Goal: Task Accomplishment & Management: Use online tool/utility

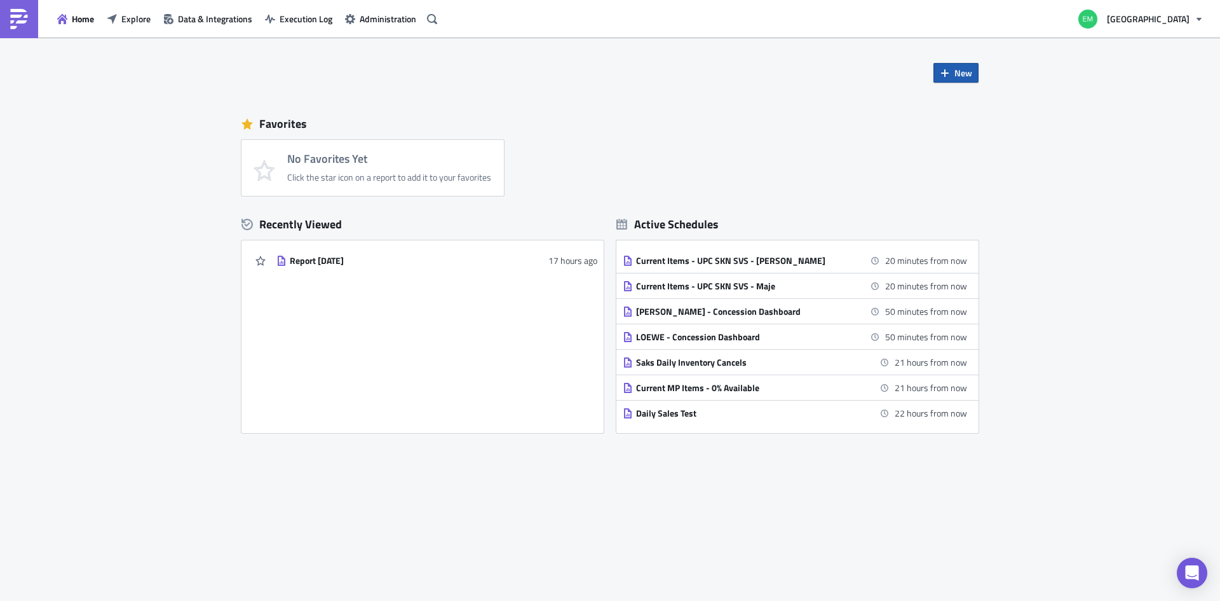
click at [962, 81] on button "New" at bounding box center [956, 73] width 45 height 20
click at [976, 108] on div "Report" at bounding box center [998, 105] width 85 height 13
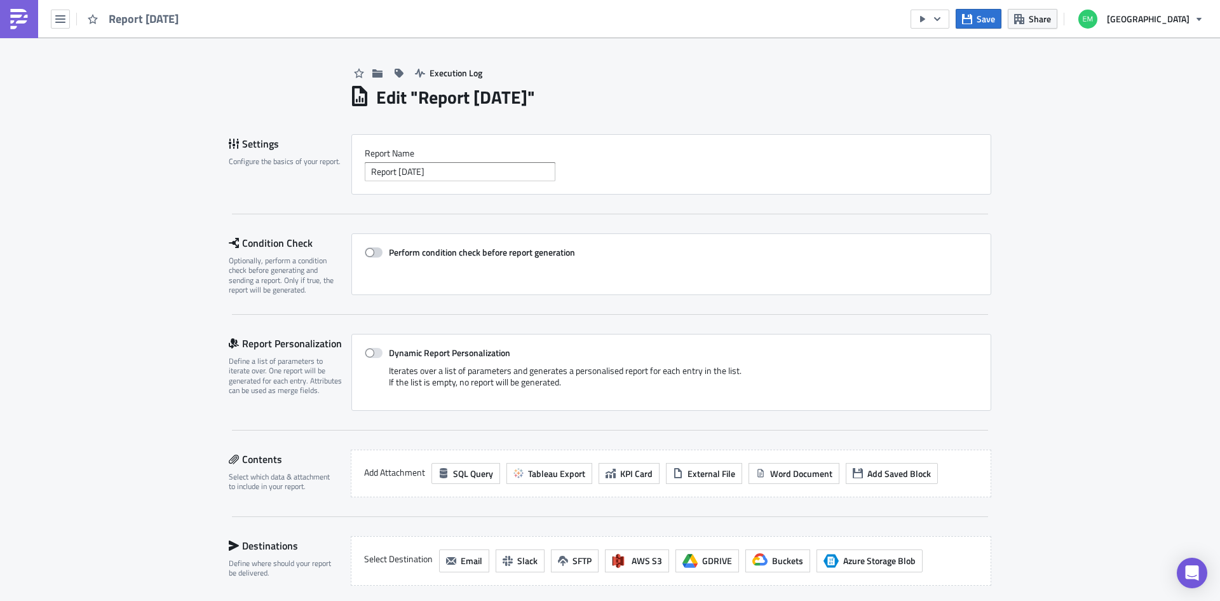
click at [369, 252] on span at bounding box center [374, 252] width 18 height 10
click at [369, 252] on input "Perform condition check before report generation" at bounding box center [371, 252] width 8 height 8
checkbox input "true"
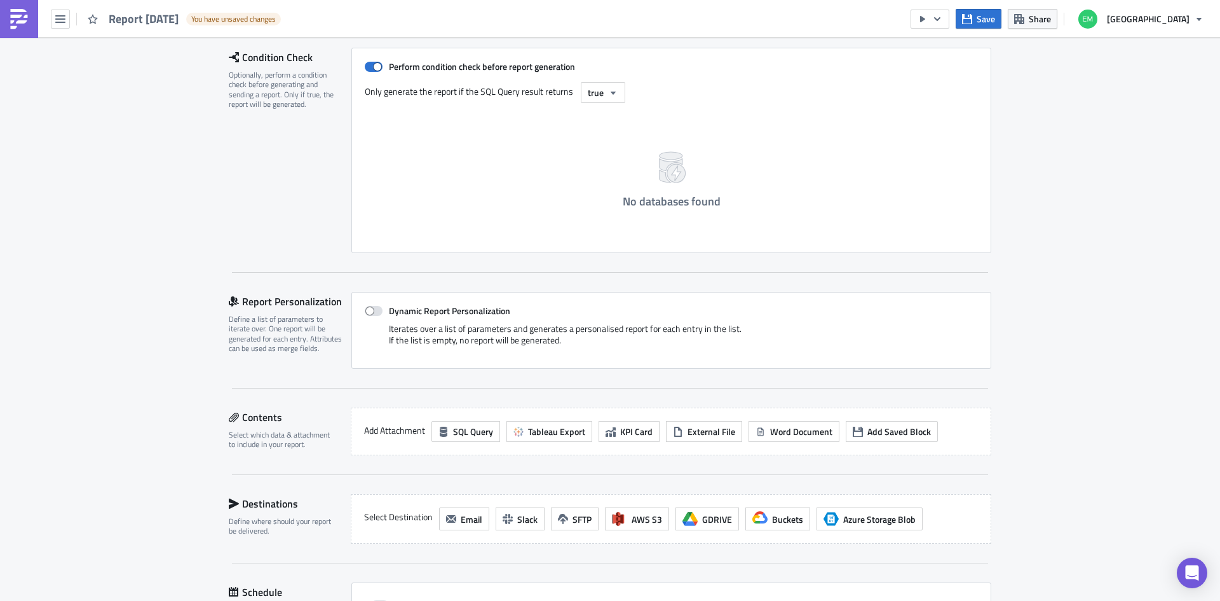
scroll to position [191, 0]
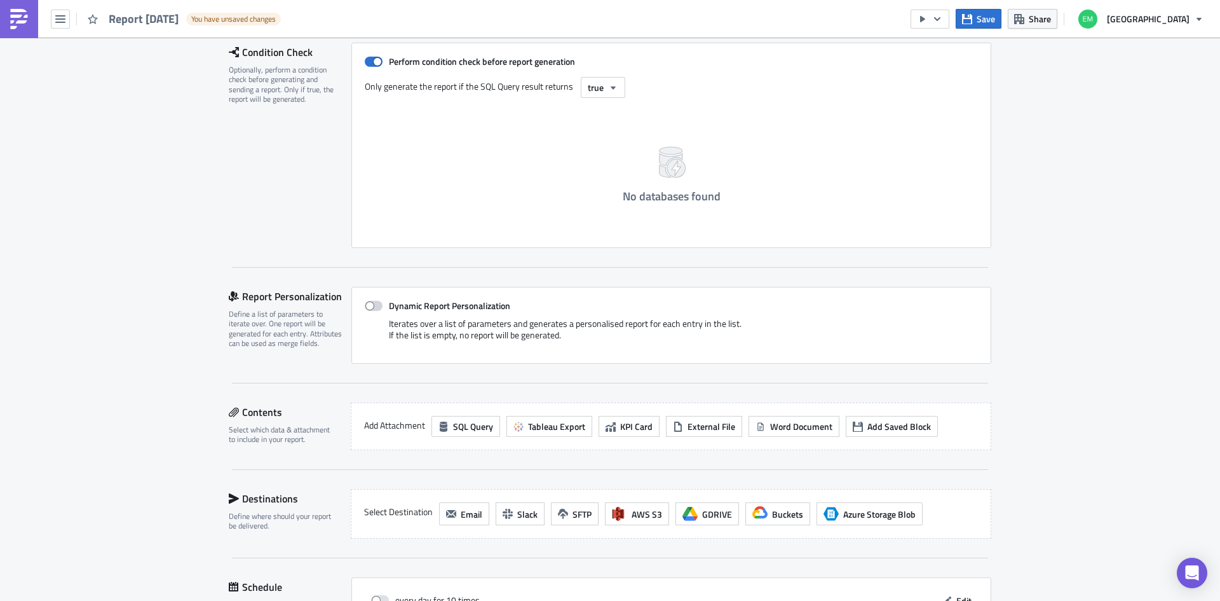
click at [369, 304] on span at bounding box center [374, 306] width 18 height 10
click at [369, 304] on input "Dynamic Report Personalization" at bounding box center [371, 306] width 8 height 8
checkbox input "true"
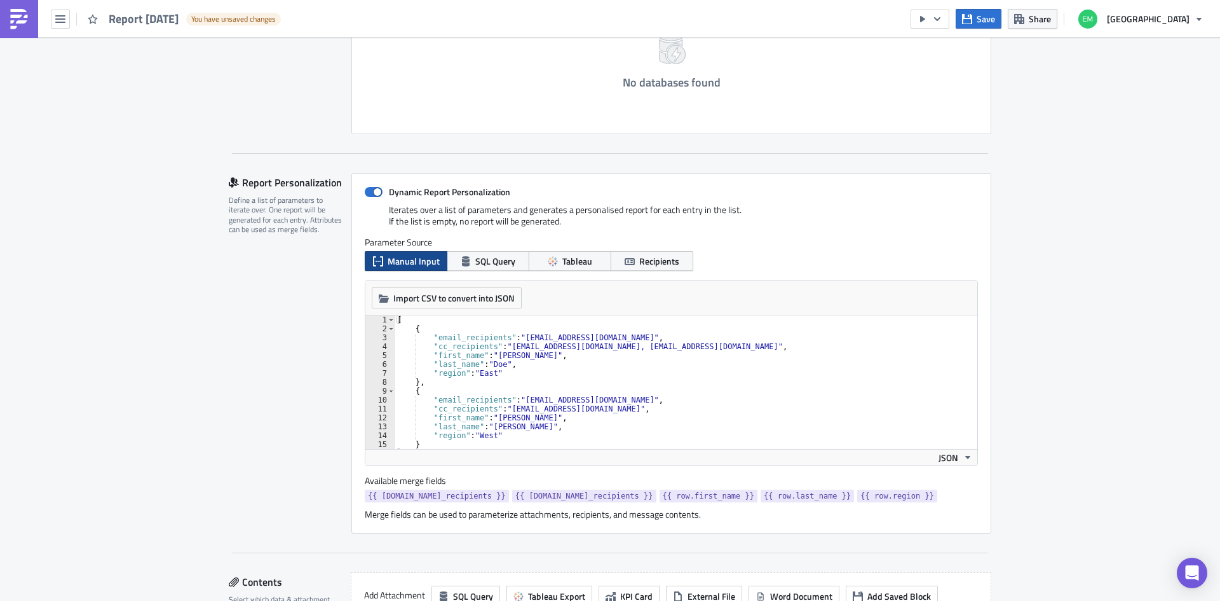
scroll to position [318, 0]
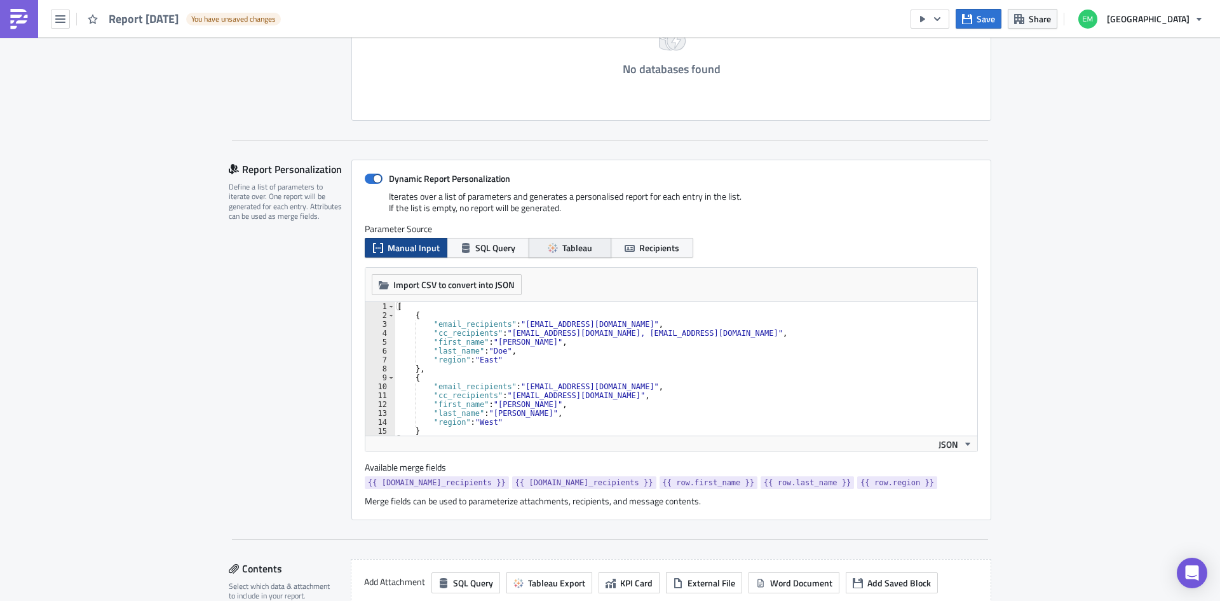
click at [577, 246] on span "Tableau" at bounding box center [577, 247] width 30 height 13
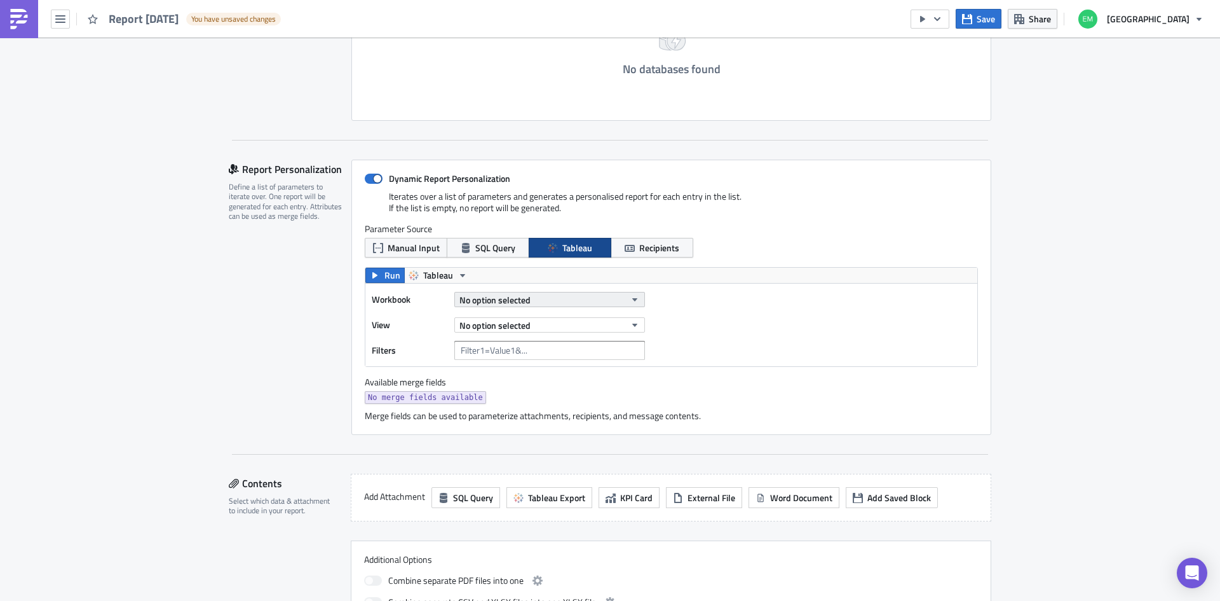
click at [637, 298] on button "No option selected" at bounding box center [549, 299] width 191 height 15
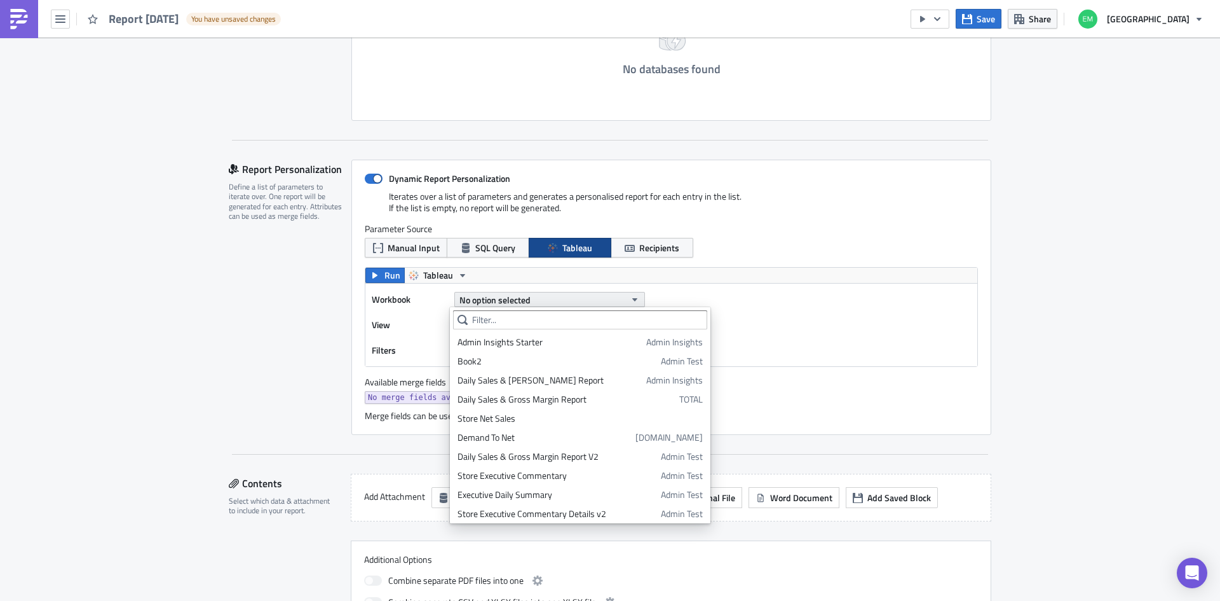
click at [637, 298] on button "No option selected" at bounding box center [549, 299] width 191 height 15
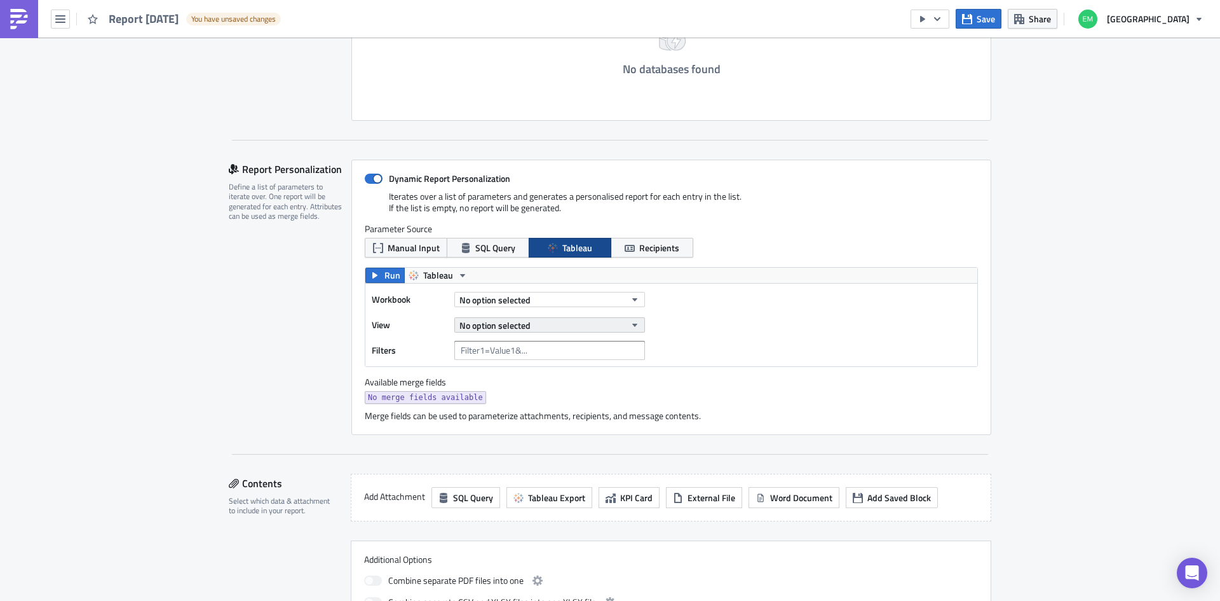
click at [635, 327] on button "No option selected" at bounding box center [549, 324] width 191 height 15
click at [634, 327] on icon "button" at bounding box center [635, 325] width 10 height 10
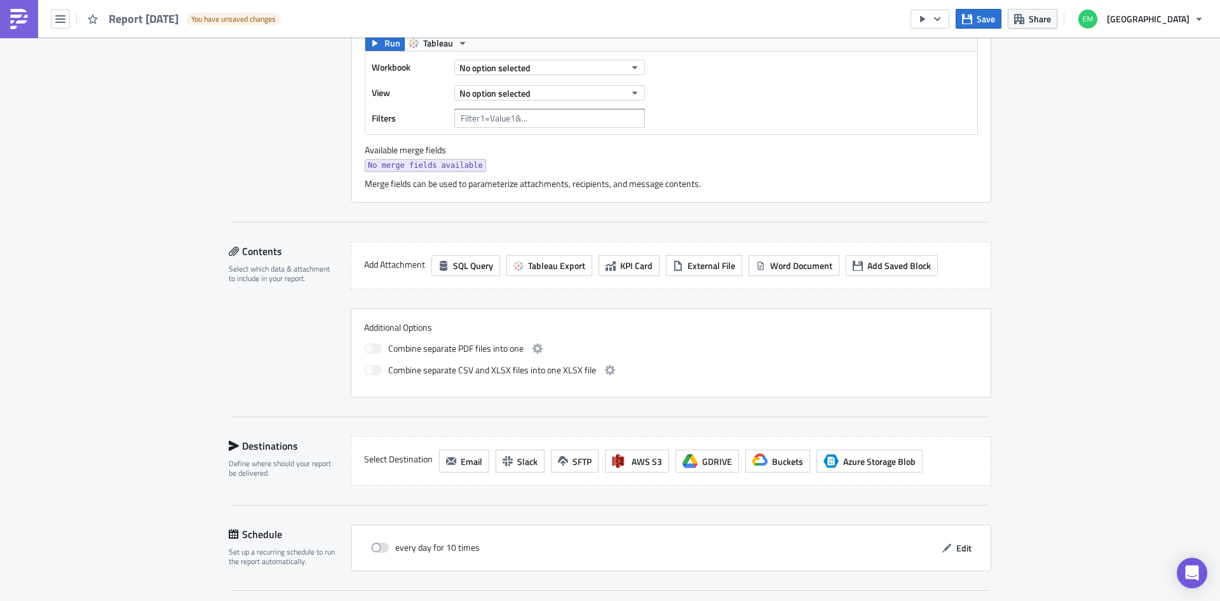
scroll to position [572, 0]
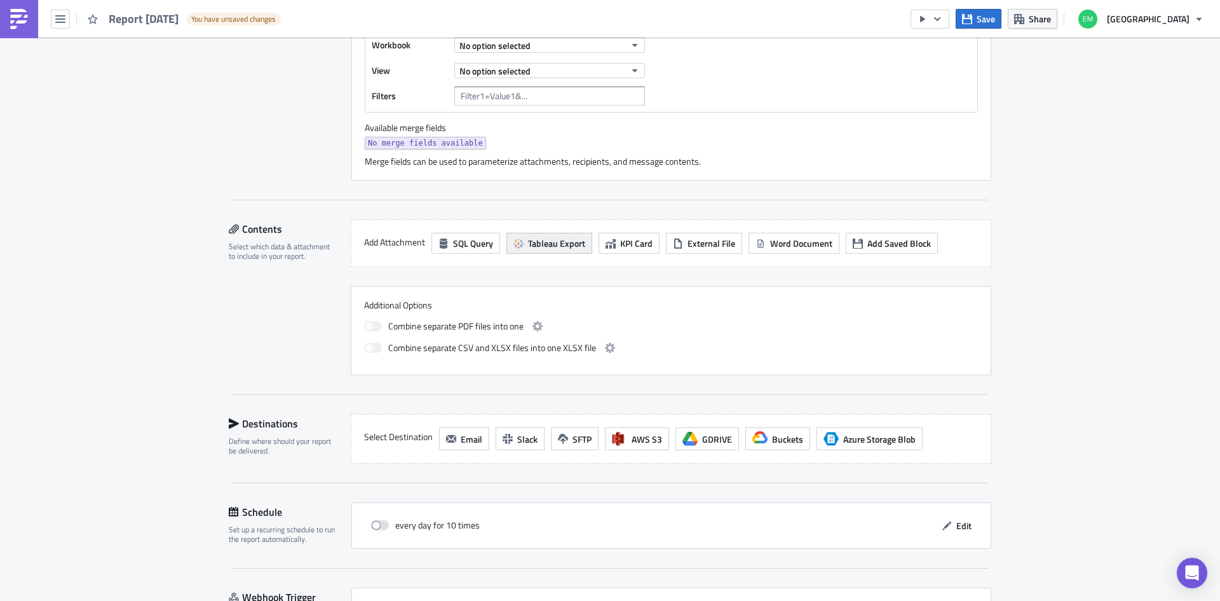
click at [553, 248] on span "Tableau Export" at bounding box center [556, 242] width 57 height 13
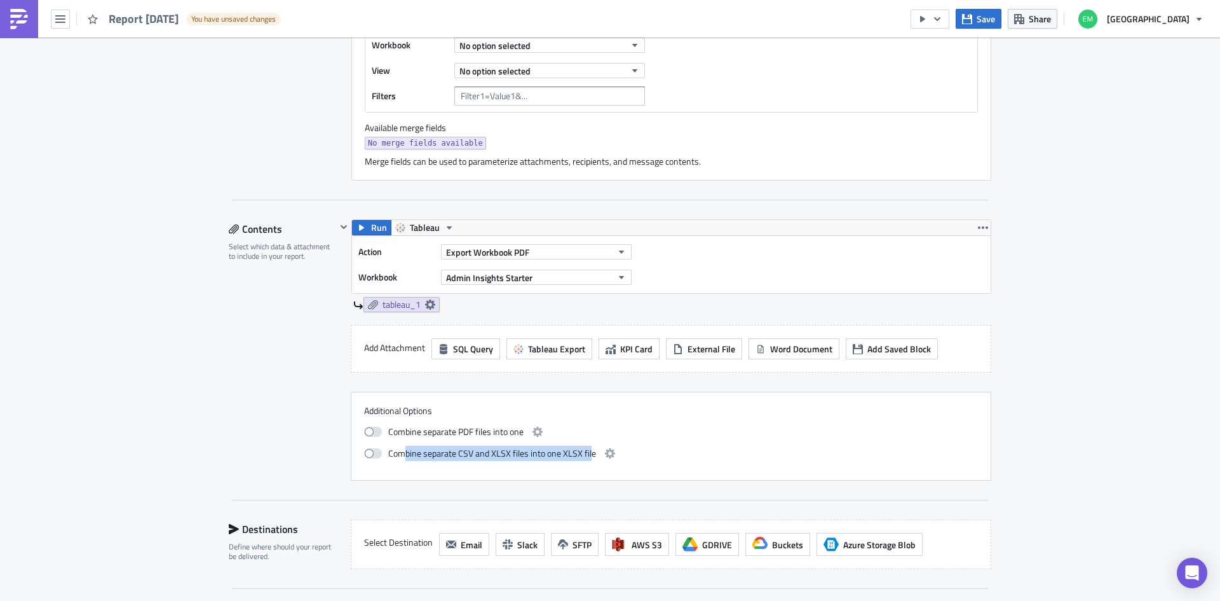
drag, startPoint x: 585, startPoint y: 451, endPoint x: 398, endPoint y: 454, distance: 186.2
click at [398, 454] on span "Combine separate CSV and XLSX files into one XLSX file" at bounding box center [492, 453] width 208 height 15
click at [67, 396] on div "Execution Log Edit " Report 2025-10-15 " Draft Settings Configure the basics of…" at bounding box center [610, 135] width 1220 height 1338
click at [364, 455] on span at bounding box center [373, 453] width 18 height 10
click at [367, 455] on input "checkbox" at bounding box center [371, 451] width 8 height 8
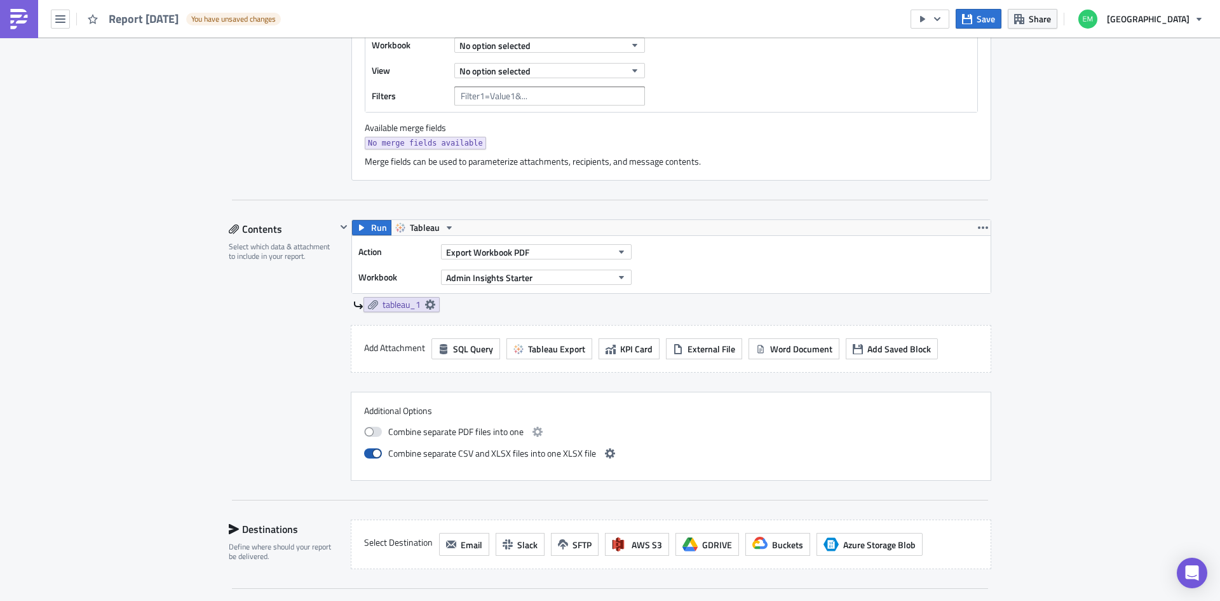
click at [376, 456] on span at bounding box center [373, 453] width 18 height 10
click at [375, 456] on input "checkbox" at bounding box center [371, 451] width 8 height 8
checkbox input "false"
click at [616, 248] on icon "button" at bounding box center [621, 252] width 10 height 10
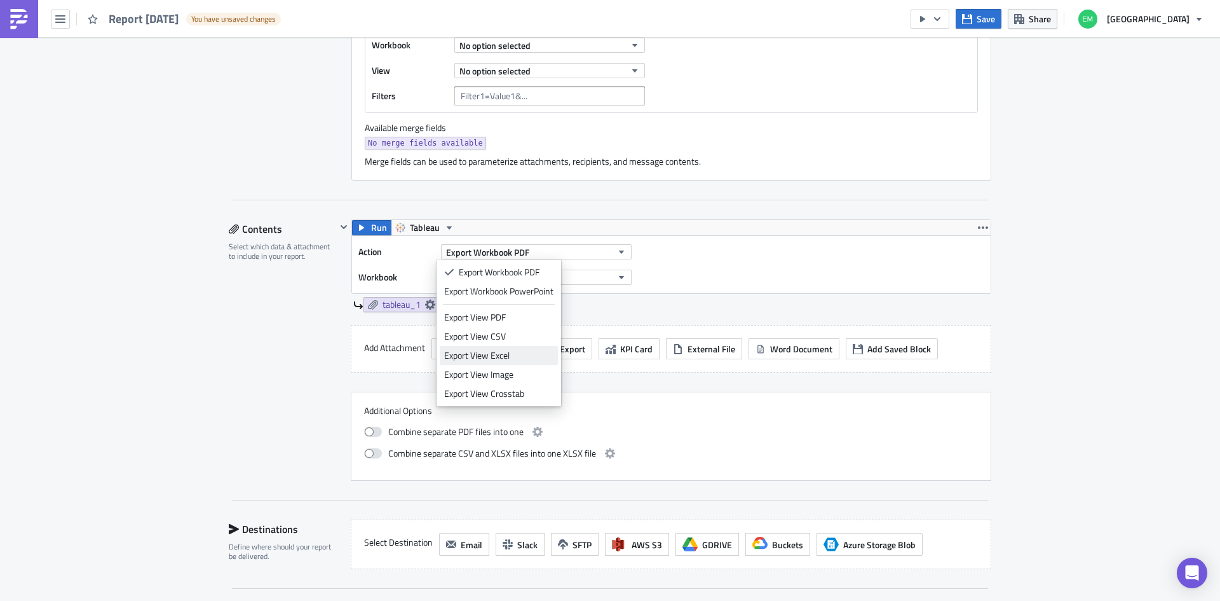
click at [493, 357] on div "Export View Excel" at bounding box center [498, 355] width 109 height 13
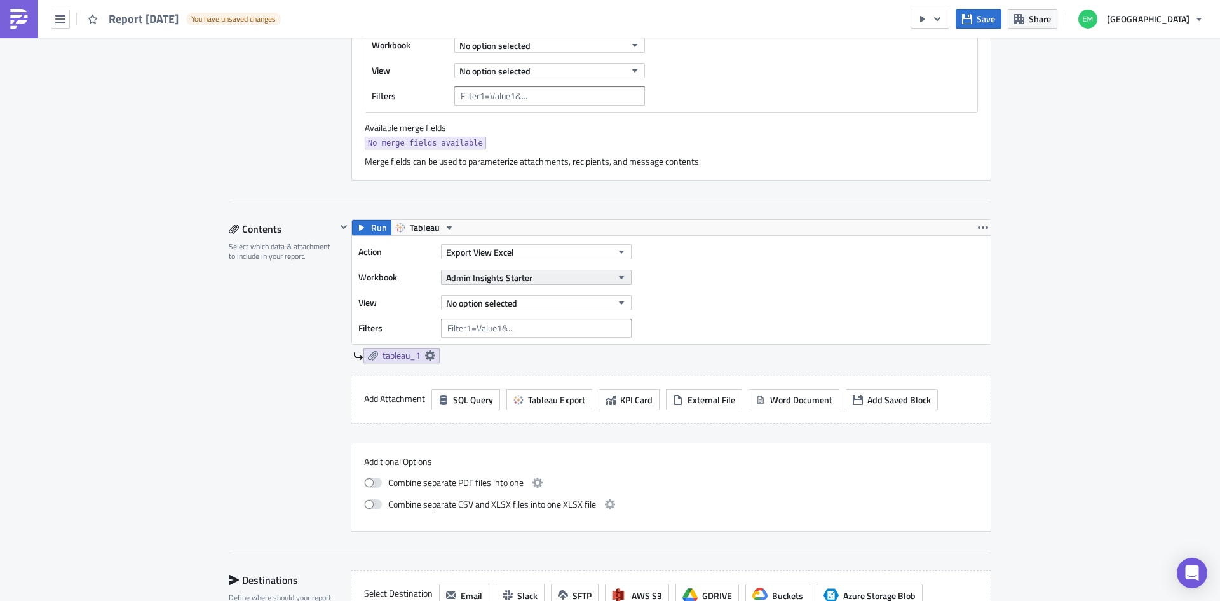
click at [616, 280] on icon "button" at bounding box center [621, 277] width 10 height 10
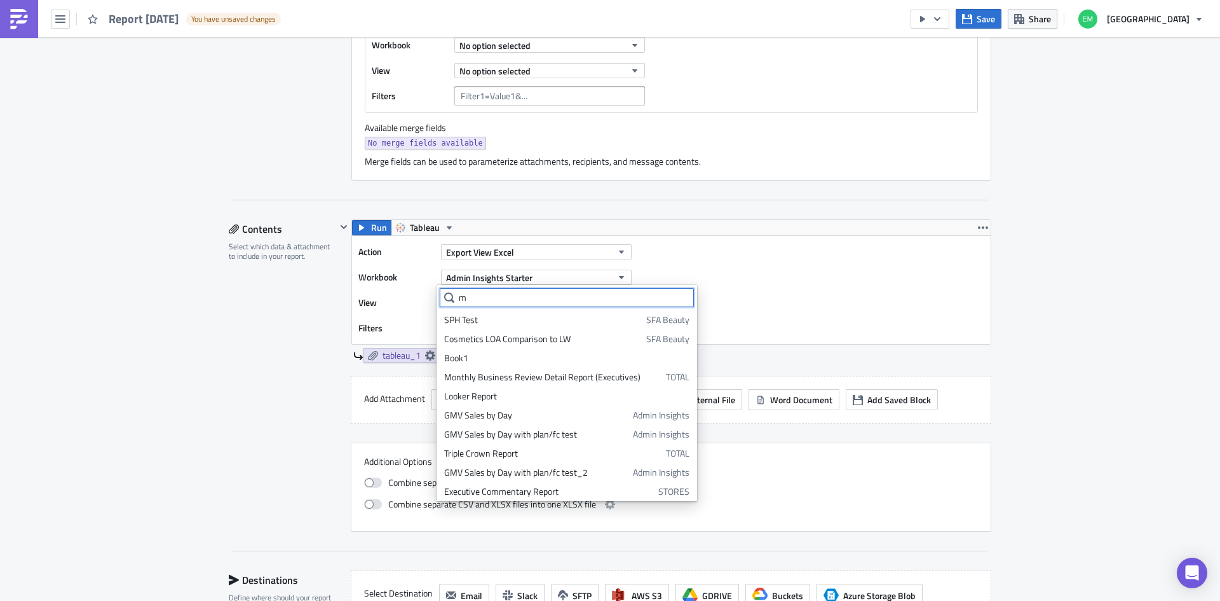
scroll to position [0, 0]
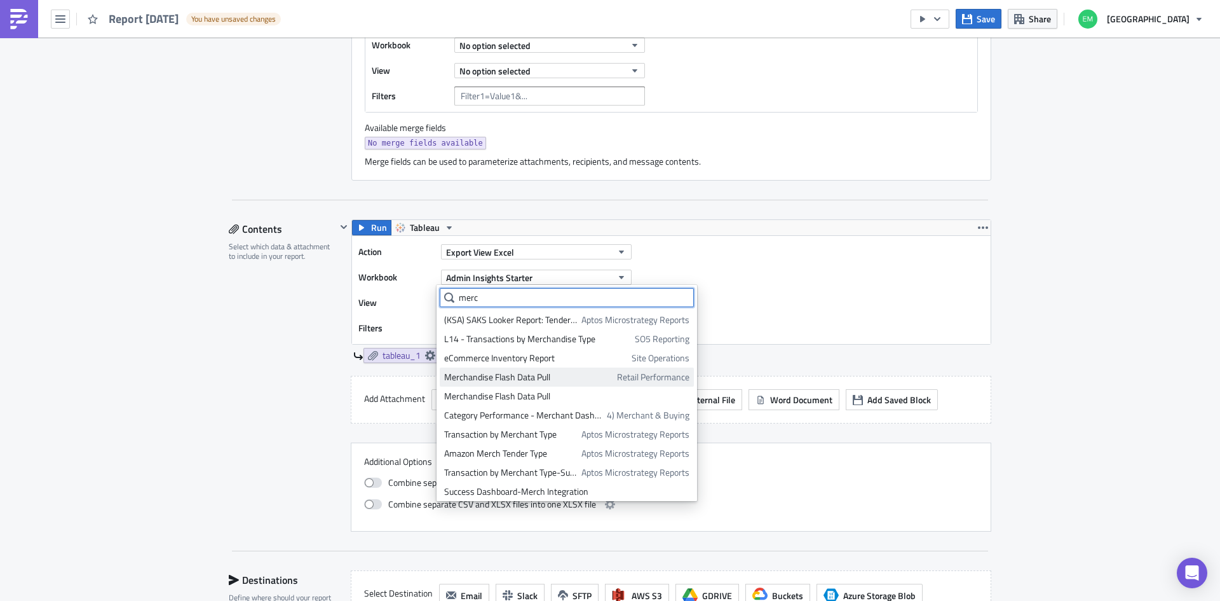
type input "merc"
click at [592, 381] on div "Merchandise Flash Data Pull" at bounding box center [528, 377] width 168 height 13
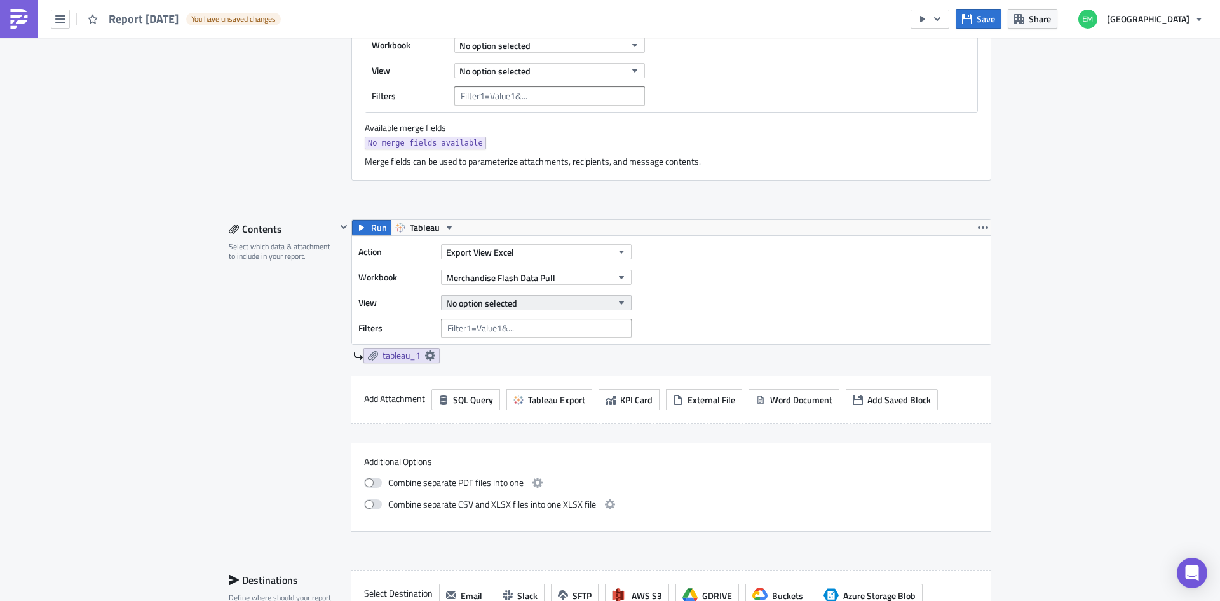
click at [616, 301] on icon "button" at bounding box center [621, 302] width 10 height 10
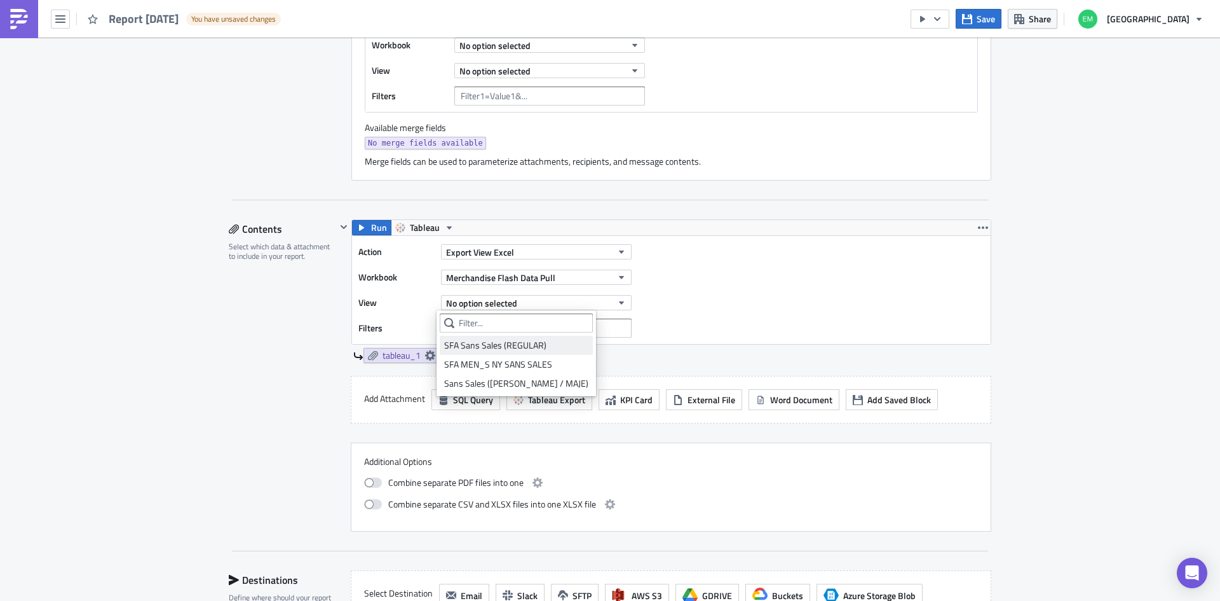
click at [515, 350] on div "SFA Sans Sales (REGULAR)" at bounding box center [516, 345] width 144 height 13
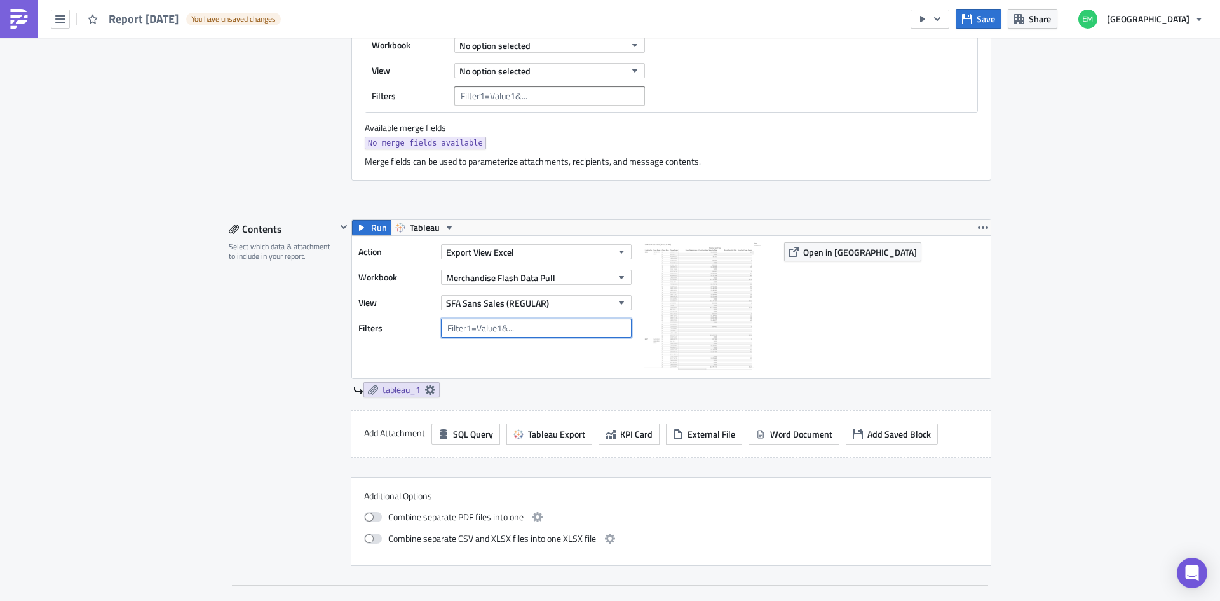
click at [561, 325] on input "text" at bounding box center [536, 327] width 191 height 19
click at [555, 374] on div "Action Export View Excel Workbook Merchandise Flash Data Pull View SFA Sans Sal…" at bounding box center [671, 307] width 639 height 142
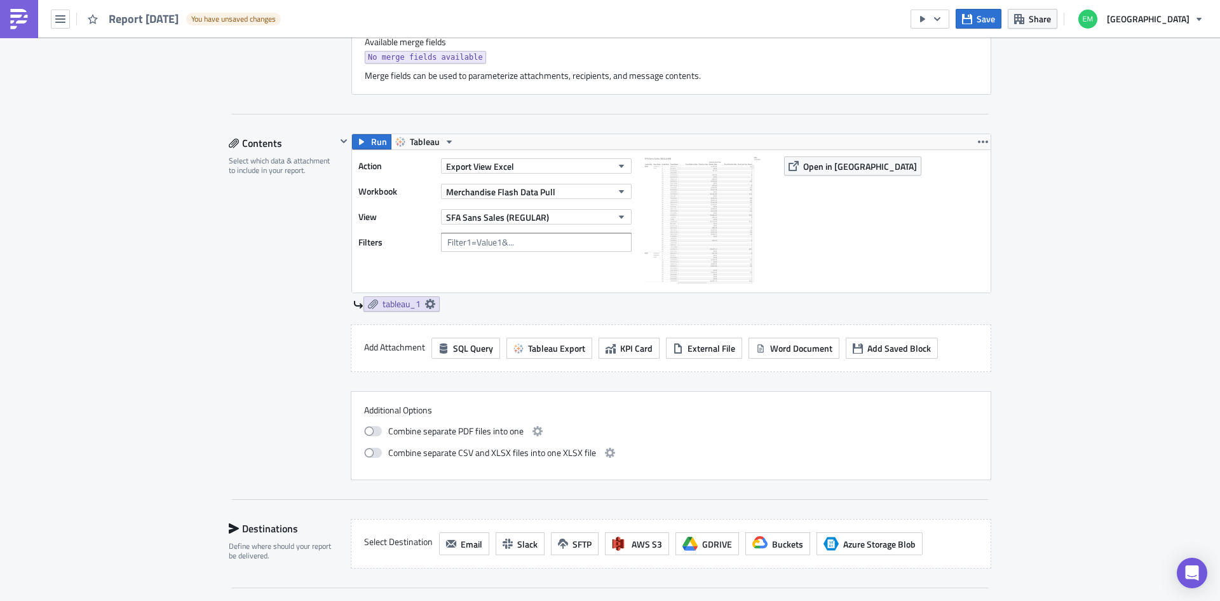
scroll to position [636, 0]
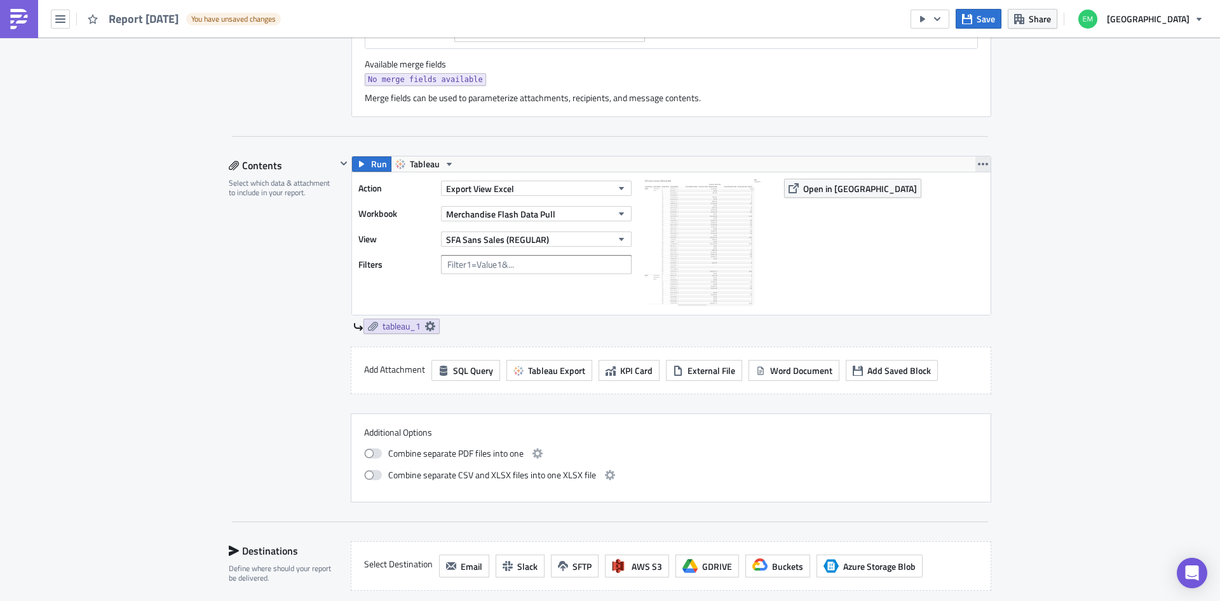
click at [984, 163] on button "button" at bounding box center [983, 163] width 15 height 15
click at [976, 194] on div "Duplicate" at bounding box center [986, 193] width 85 height 13
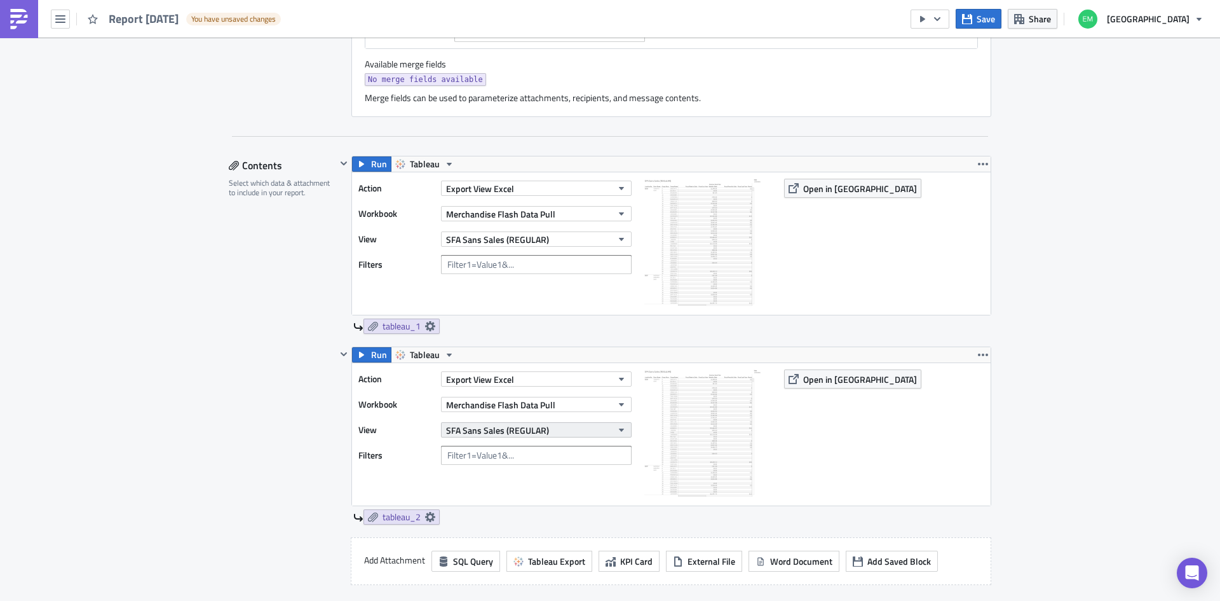
click at [619, 429] on icon "button" at bounding box center [621, 429] width 5 height 3
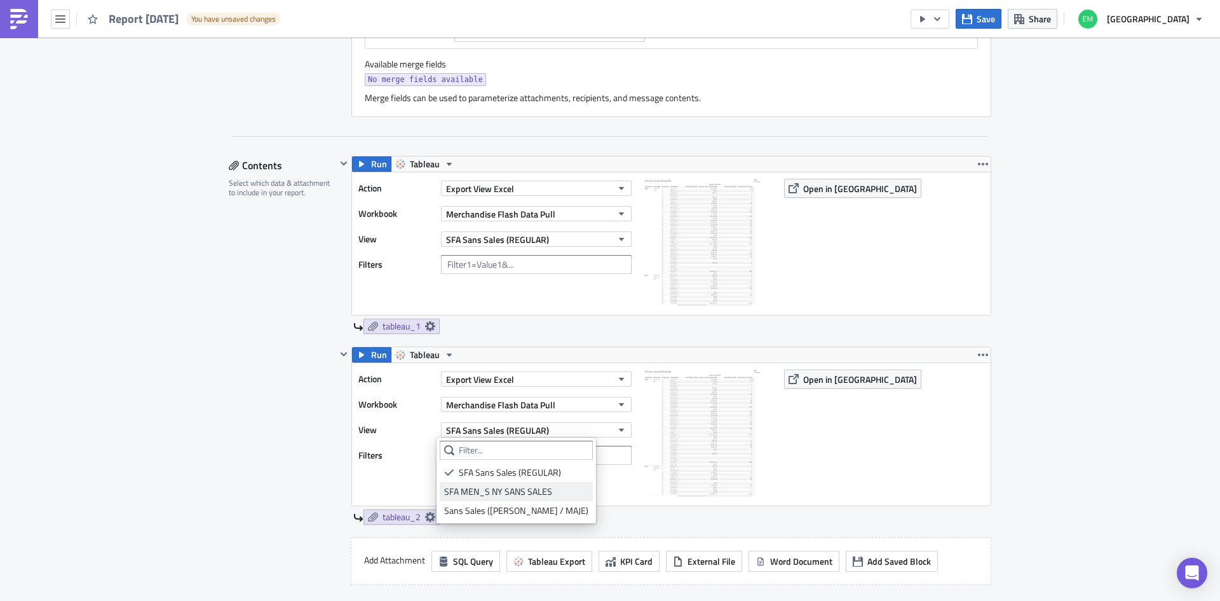
click at [515, 492] on div "SFA MEN_S NY SANS SALES" at bounding box center [516, 491] width 144 height 13
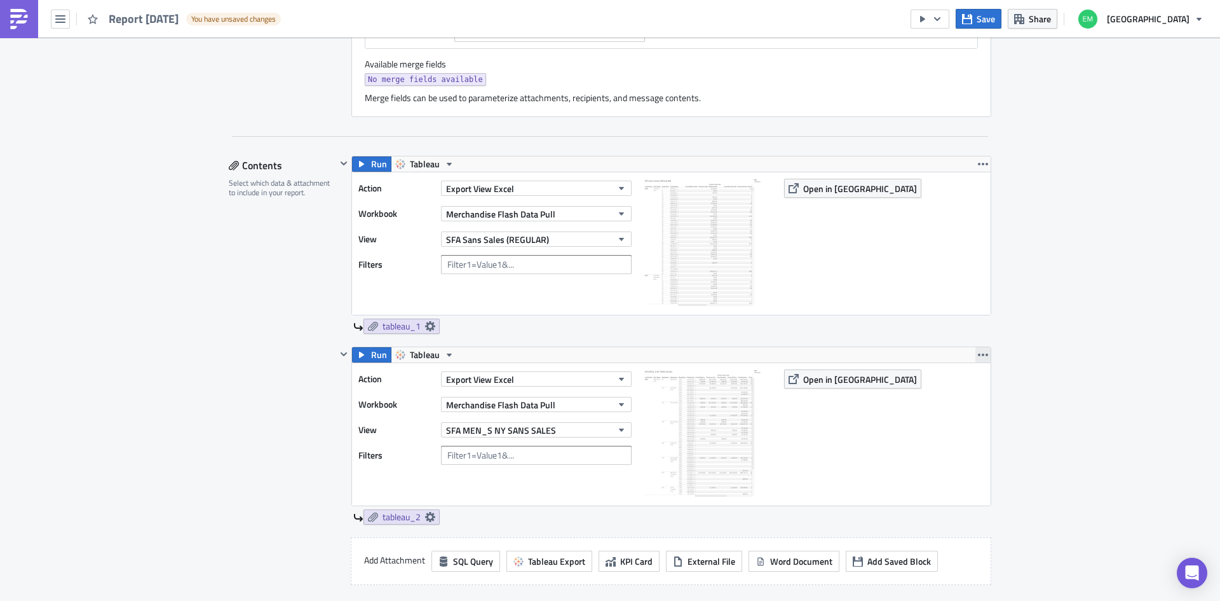
click at [978, 354] on icon "button" at bounding box center [983, 354] width 10 height 3
click at [979, 379] on div "Duplicate" at bounding box center [986, 384] width 85 height 13
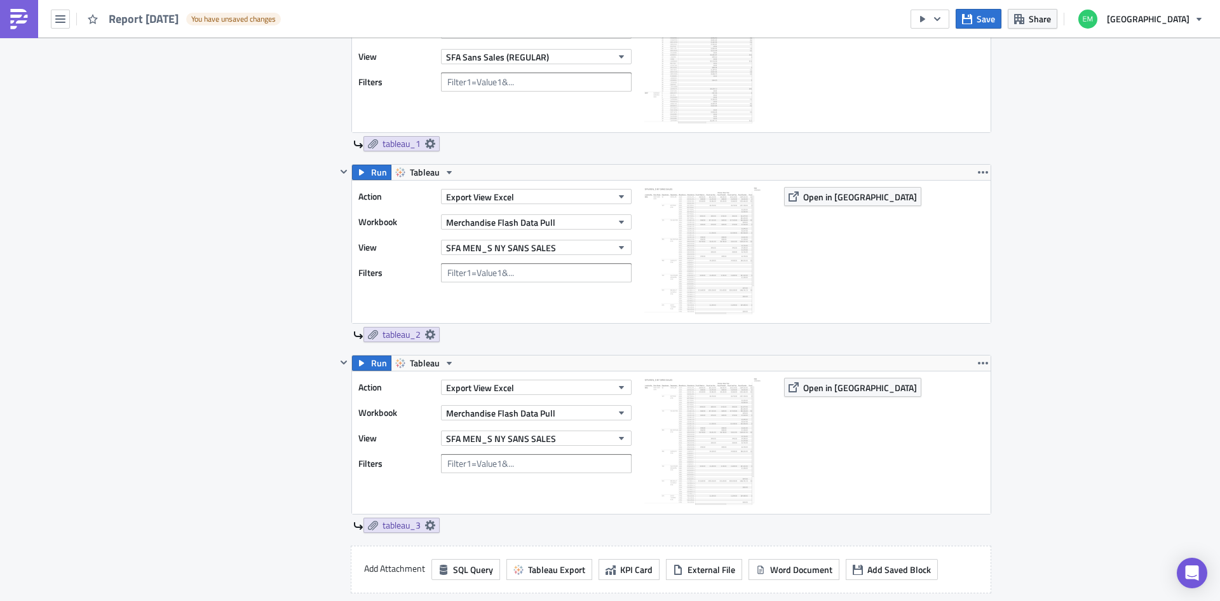
scroll to position [826, 0]
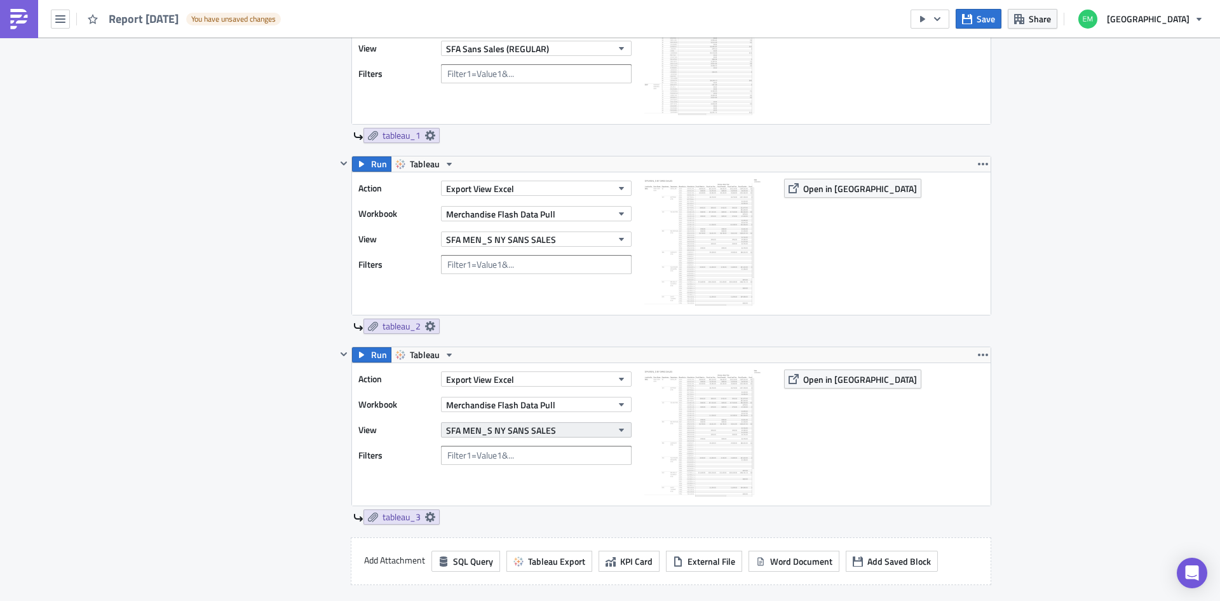
click at [619, 429] on icon "button" at bounding box center [621, 429] width 5 height 3
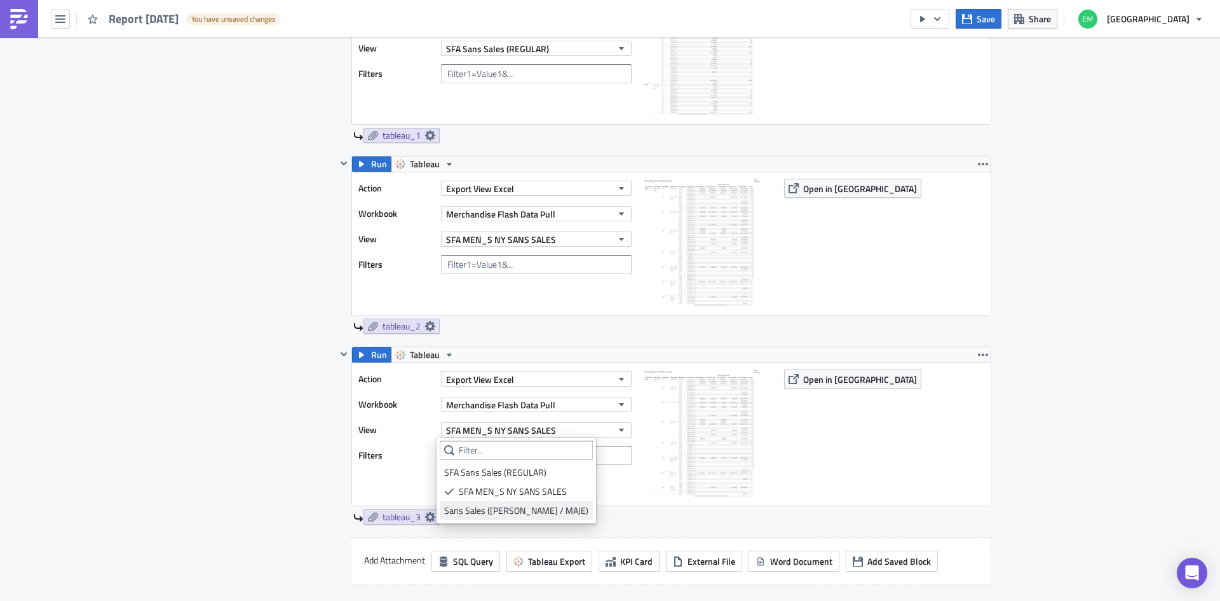
click at [525, 512] on div "Sans Sales (SANDRO / MAJE)" at bounding box center [516, 510] width 144 height 13
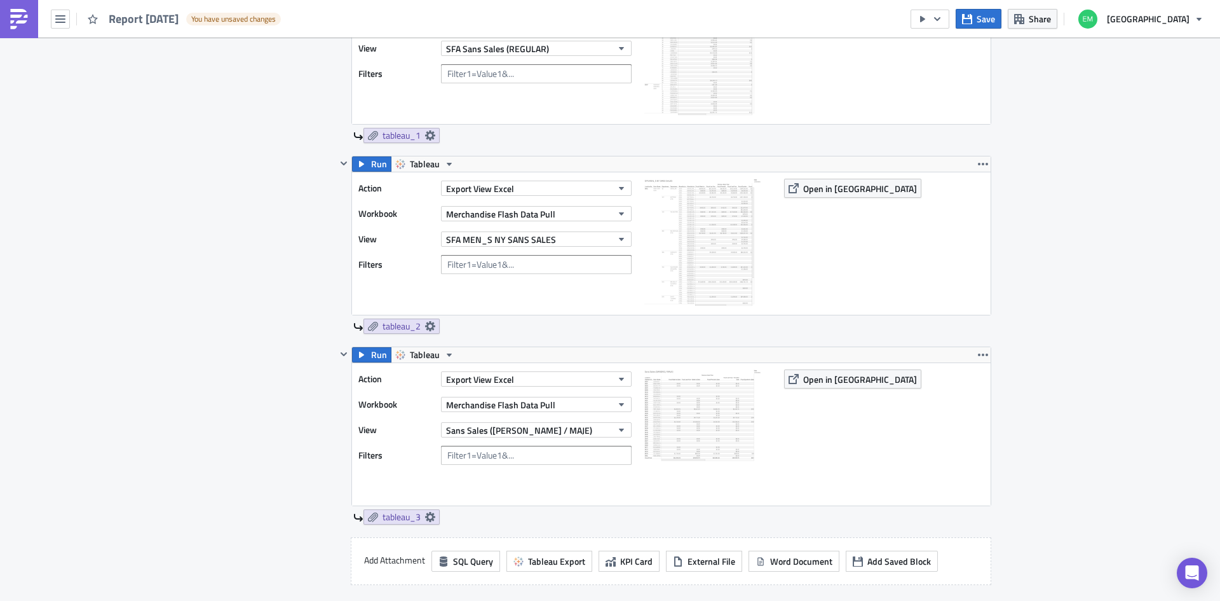
scroll to position [953, 0]
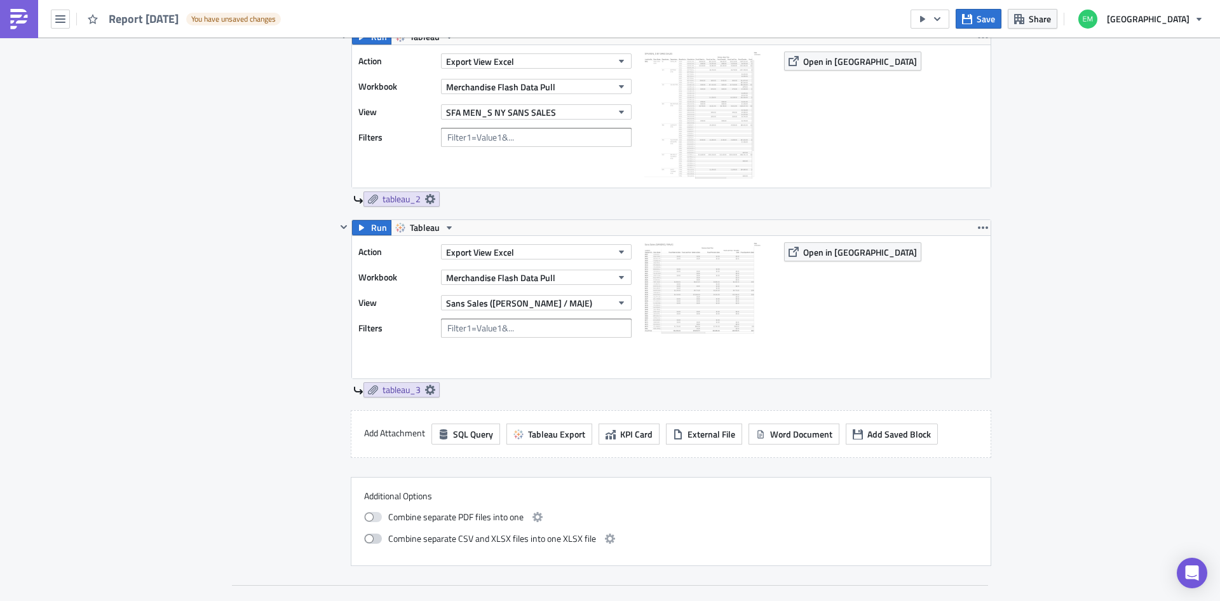
click at [365, 540] on span at bounding box center [373, 538] width 18 height 10
click at [367, 540] on input "checkbox" at bounding box center [371, 537] width 8 height 8
checkbox input "true"
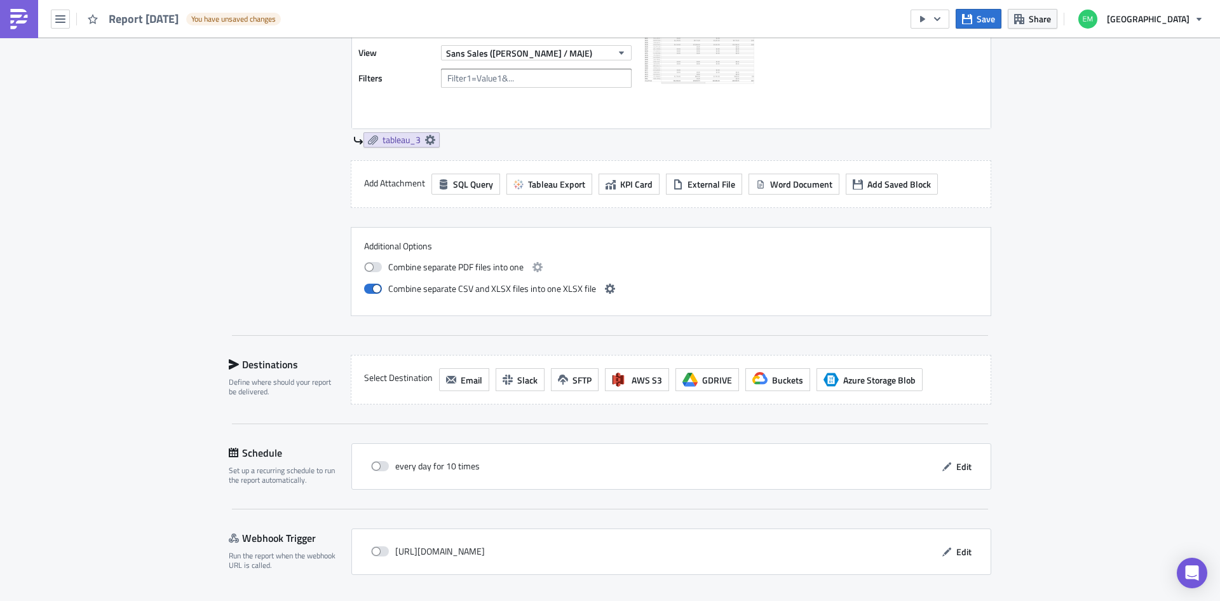
scroll to position [1208, 0]
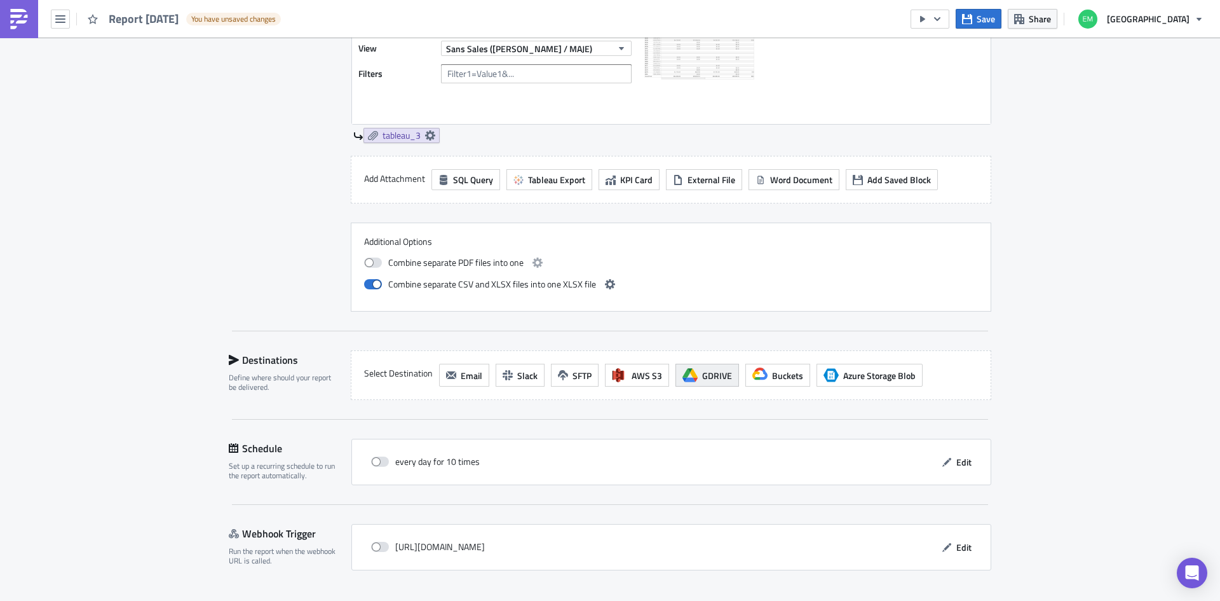
click at [702, 377] on span "GDRIVE" at bounding box center [717, 375] width 30 height 13
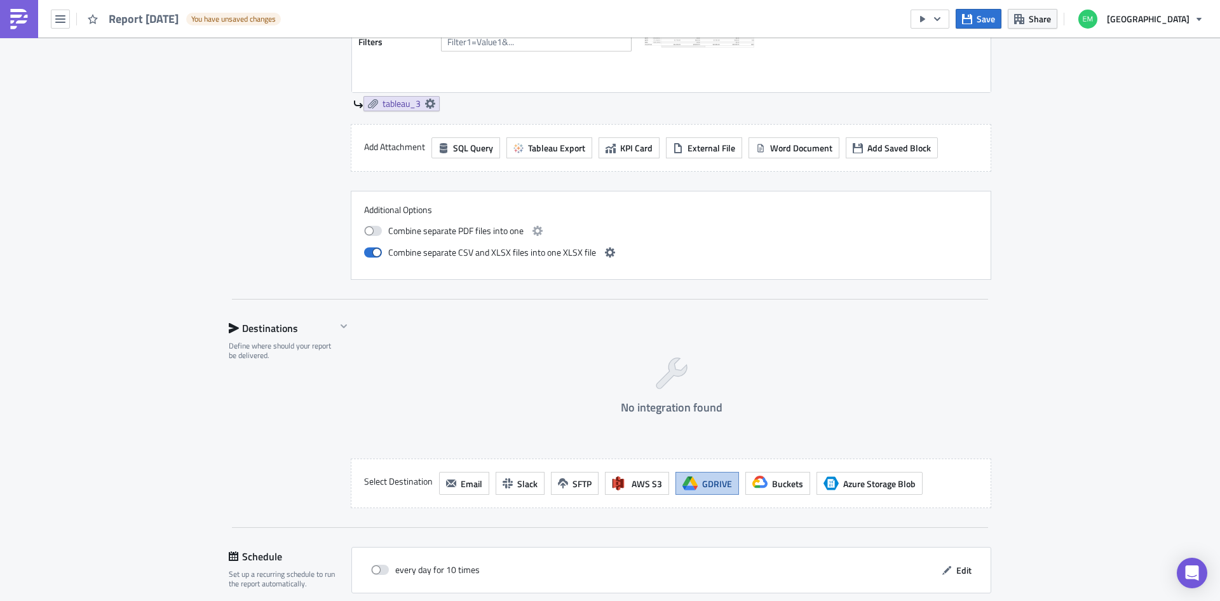
scroll to position [1271, 0]
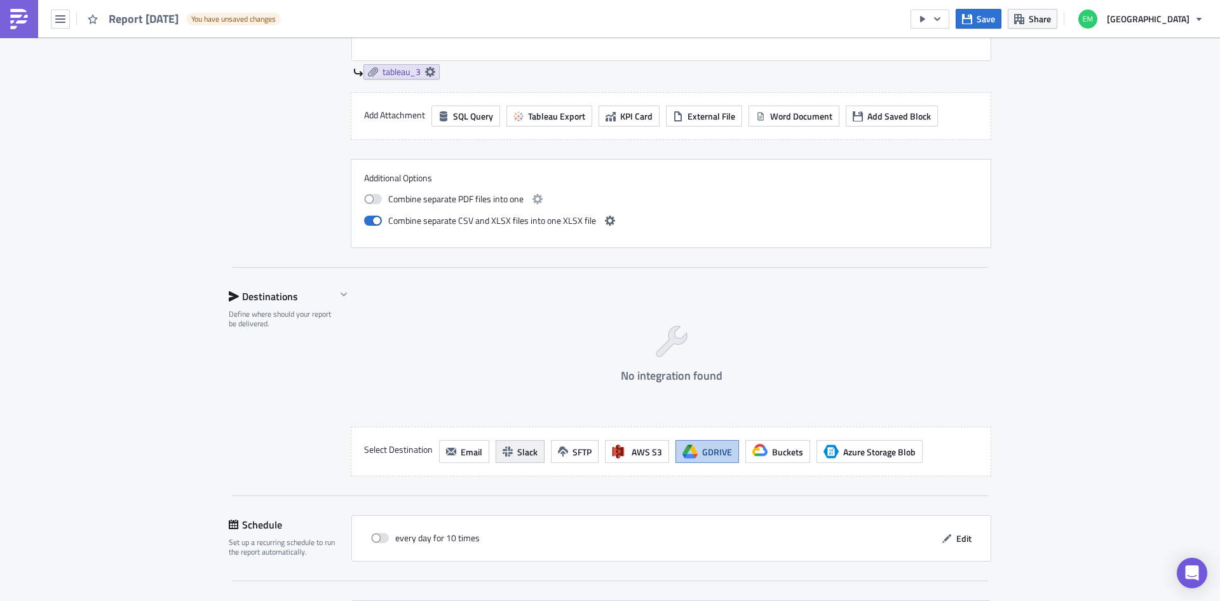
click at [519, 452] on span "Slack" at bounding box center [527, 451] width 20 height 13
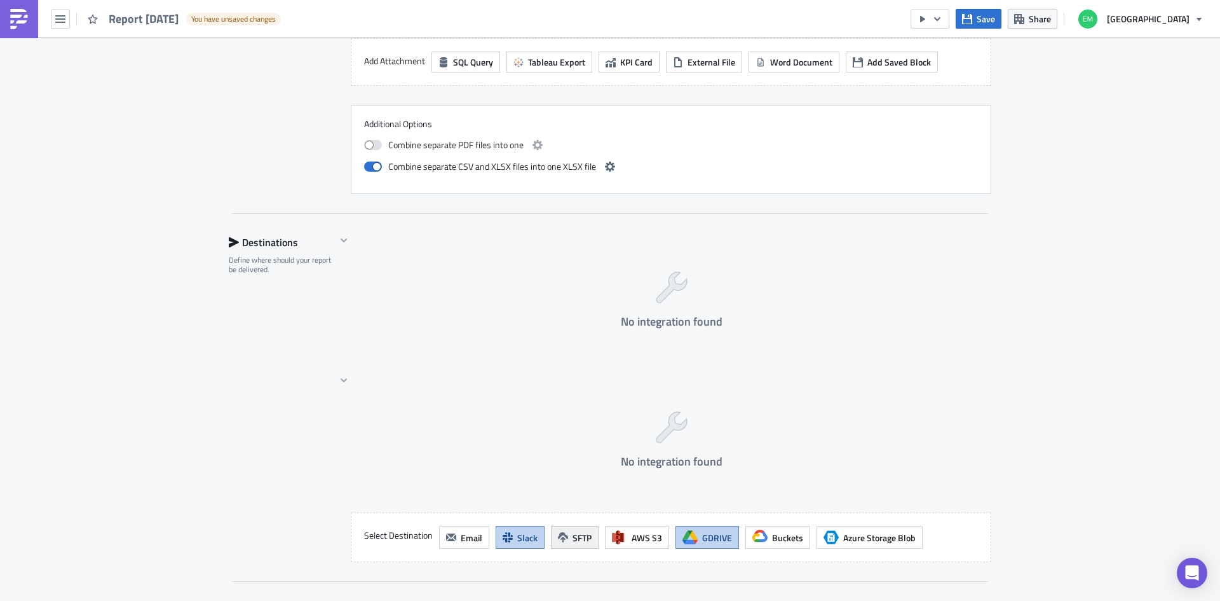
scroll to position [1462, 0]
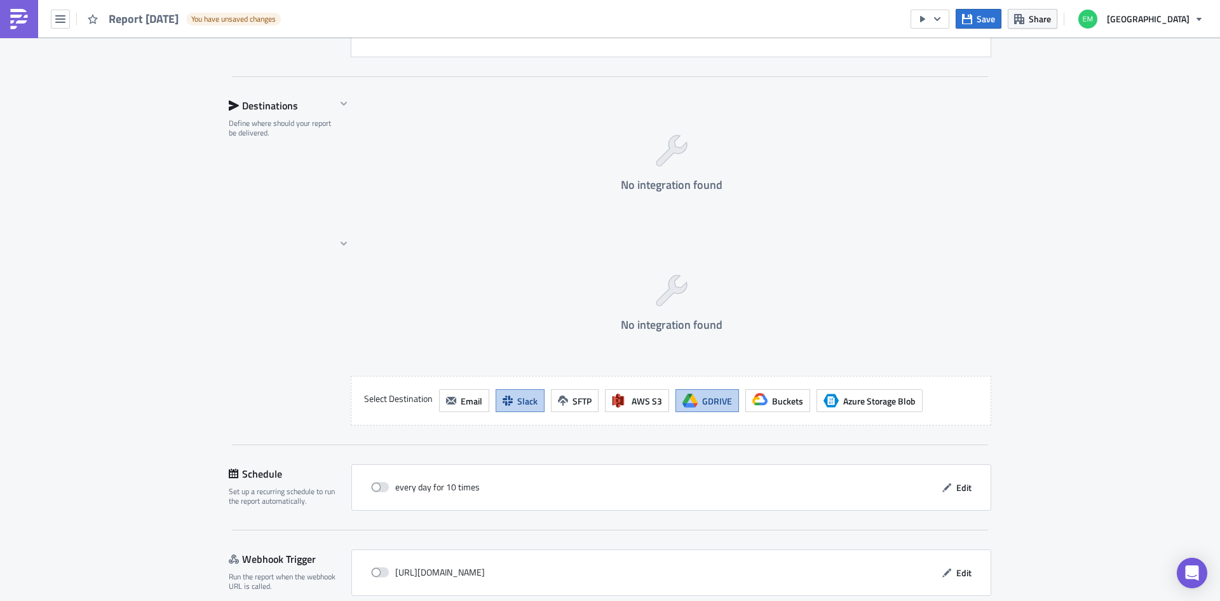
click at [697, 407] on button "GDRIVE" at bounding box center [708, 400] width 64 height 23
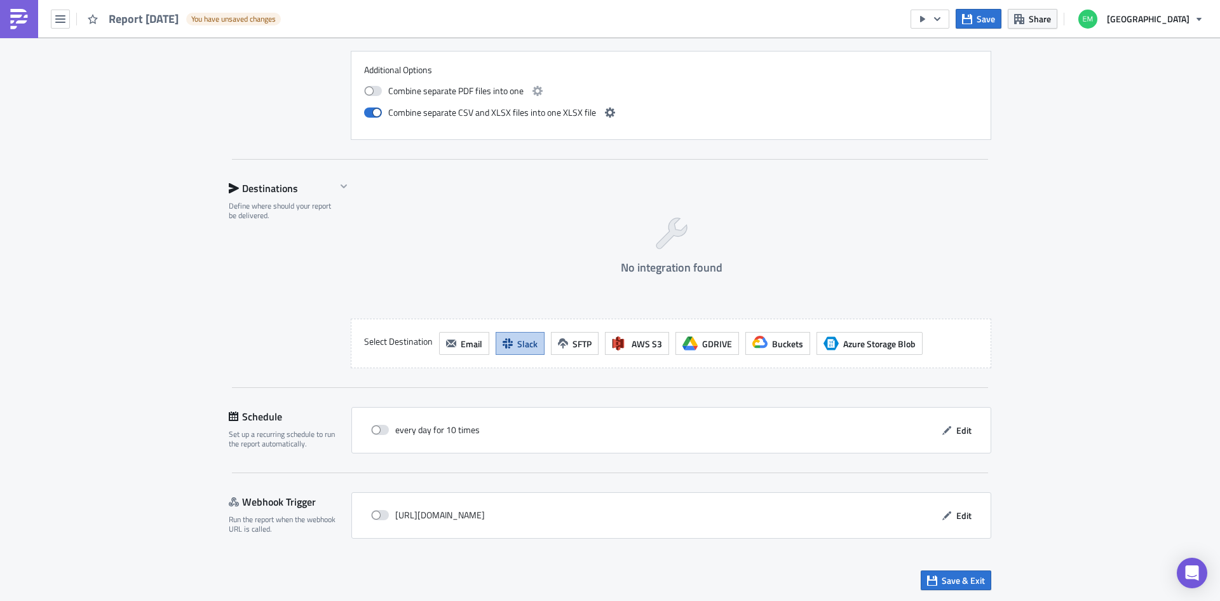
click at [522, 348] on span "Slack" at bounding box center [527, 343] width 20 height 13
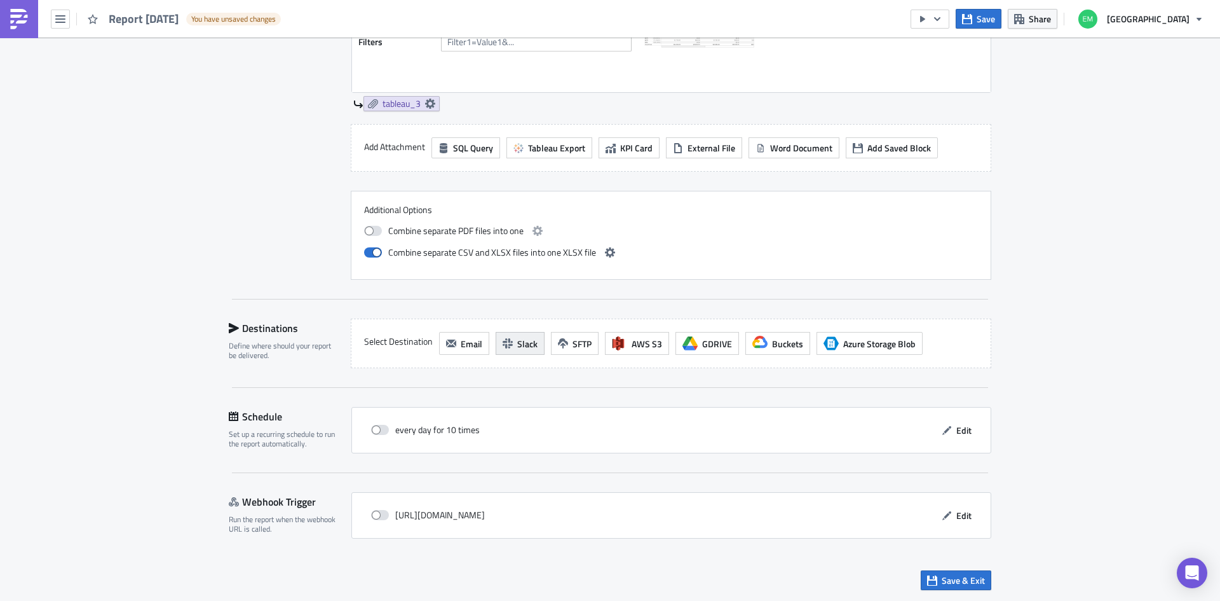
scroll to position [1239, 0]
click at [466, 337] on span "Email" at bounding box center [472, 343] width 22 height 13
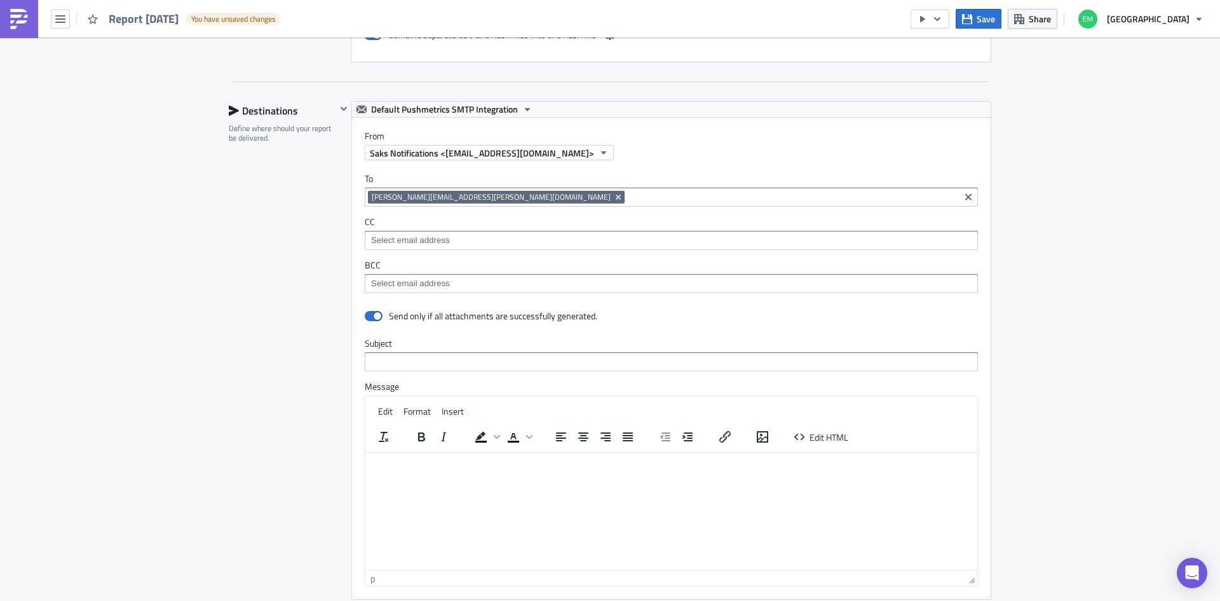
scroll to position [1432, 0]
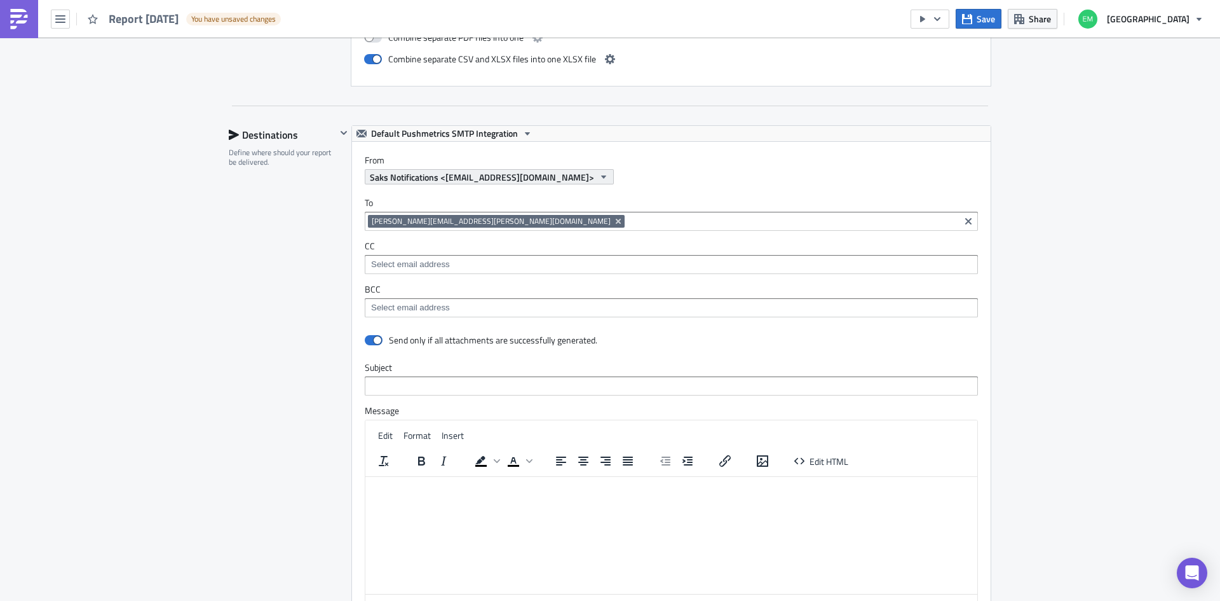
click at [516, 168] on div "From Saks Notifications <data@saks.com>" at bounding box center [678, 169] width 626 height 30
click at [599, 175] on icon "button" at bounding box center [604, 177] width 10 height 10
click at [601, 175] on icon "button" at bounding box center [603, 176] width 5 height 3
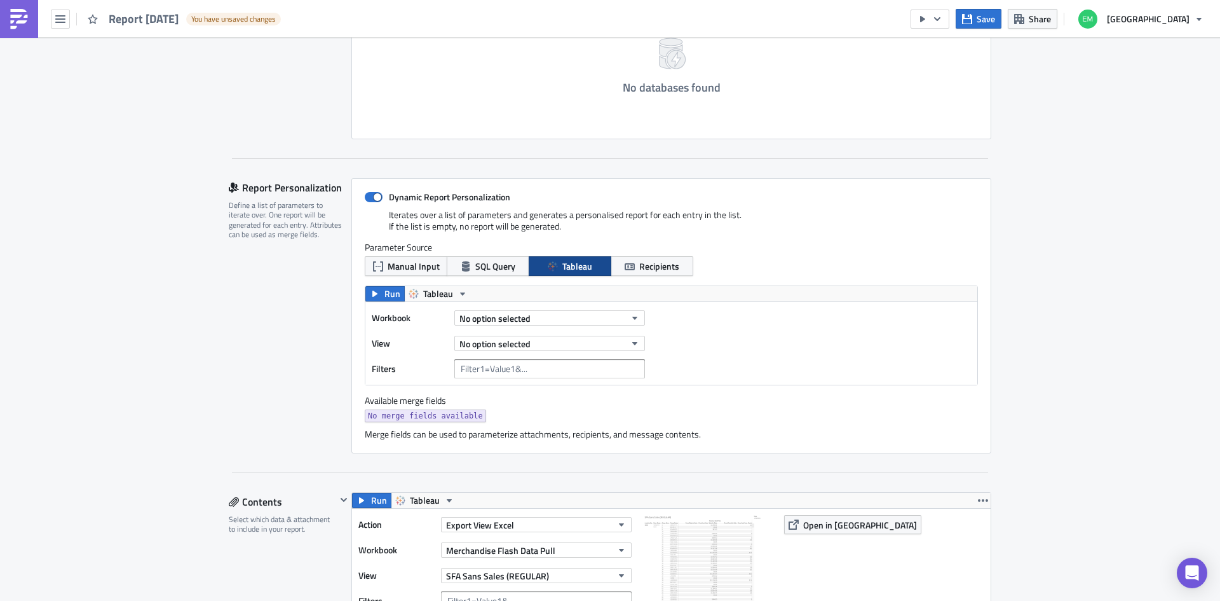
scroll to position [289, 0]
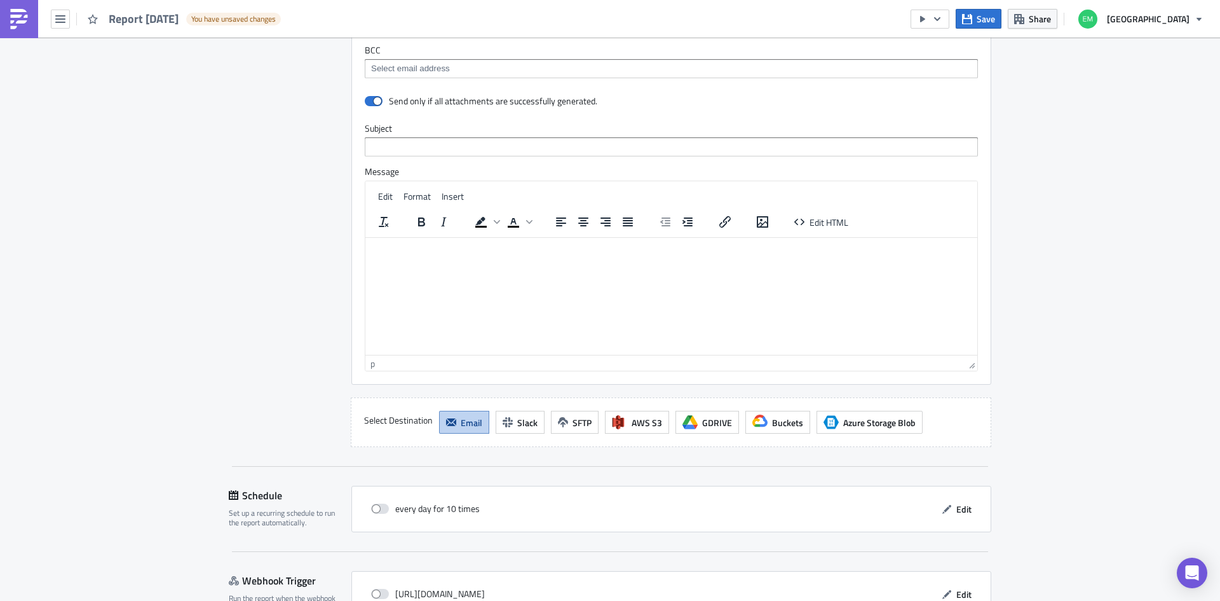
scroll to position [1750, 0]
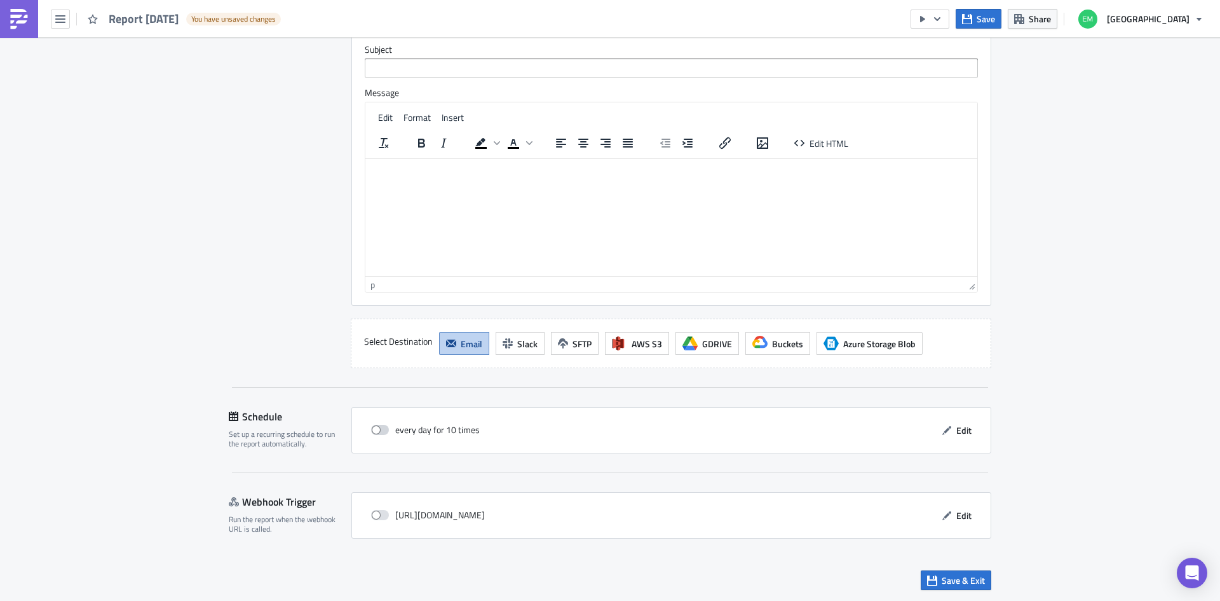
click at [376, 432] on span at bounding box center [380, 430] width 18 height 10
click at [376, 432] on input "checkbox" at bounding box center [378, 430] width 8 height 8
click at [379, 432] on span at bounding box center [380, 430] width 18 height 10
click at [379, 432] on input "checkbox" at bounding box center [378, 430] width 8 height 8
checkbox input "true"
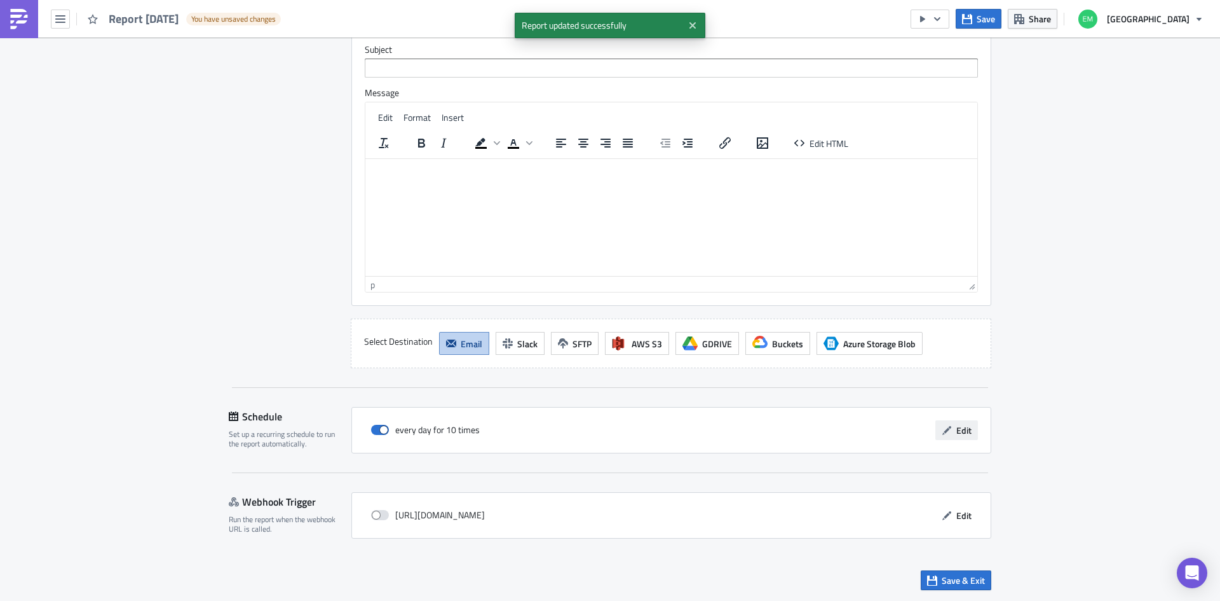
click at [956, 432] on span "Edit" at bounding box center [963, 429] width 15 height 13
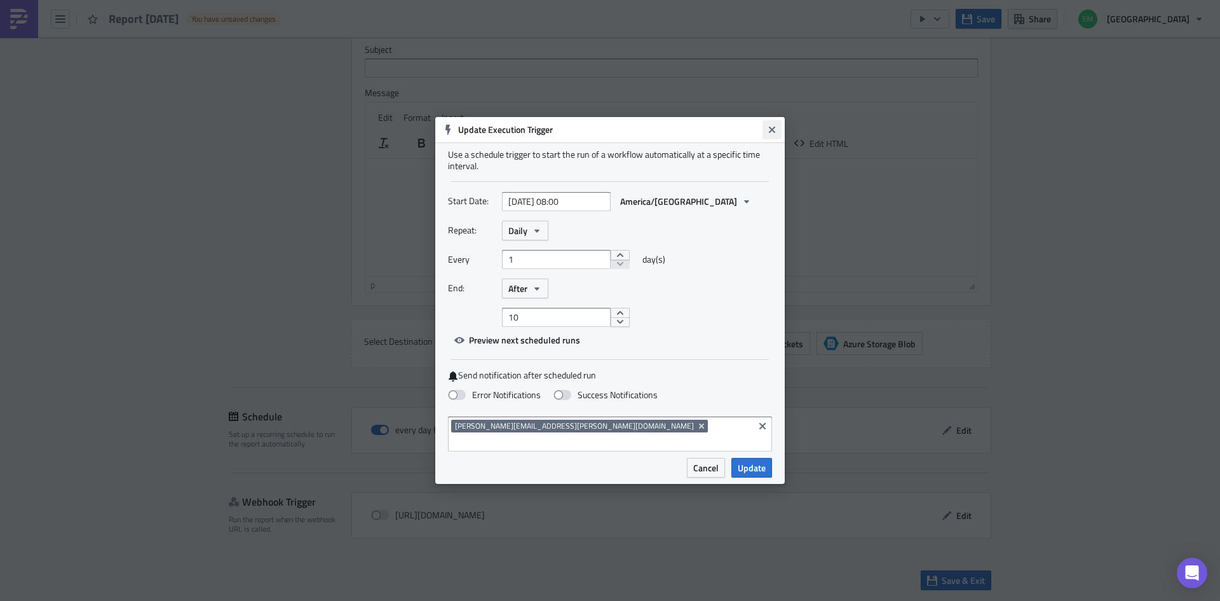
click at [777, 135] on icon "Close" at bounding box center [772, 130] width 10 height 10
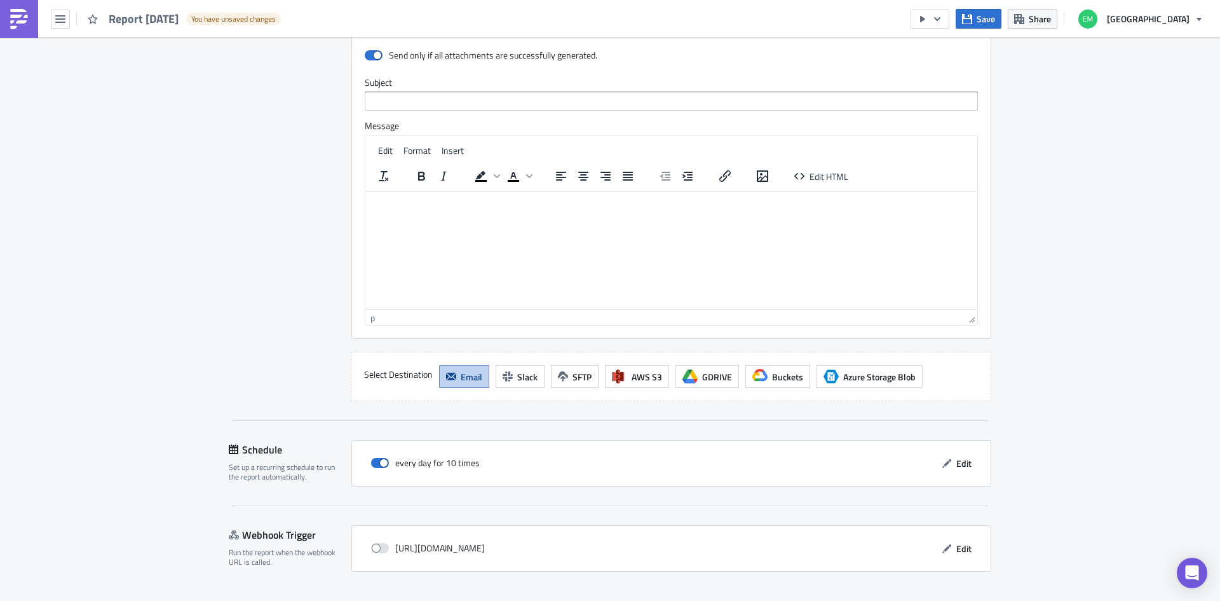
scroll to position [1687, 0]
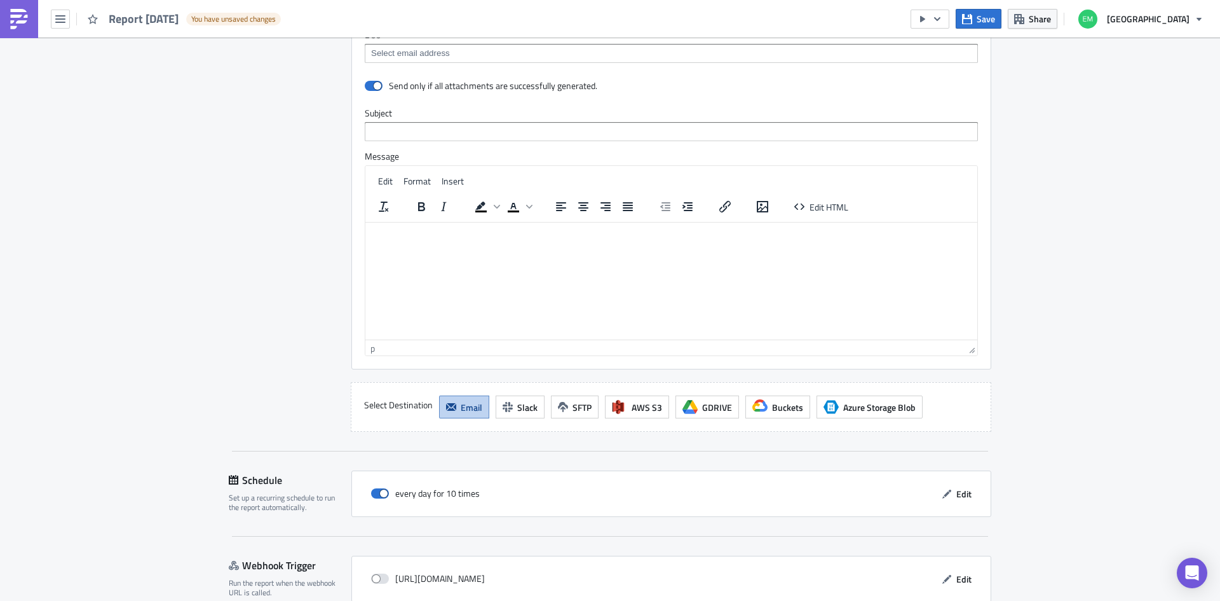
click at [260, 276] on div "Destinations Define where should your report be delivered." at bounding box center [282, 151] width 107 height 561
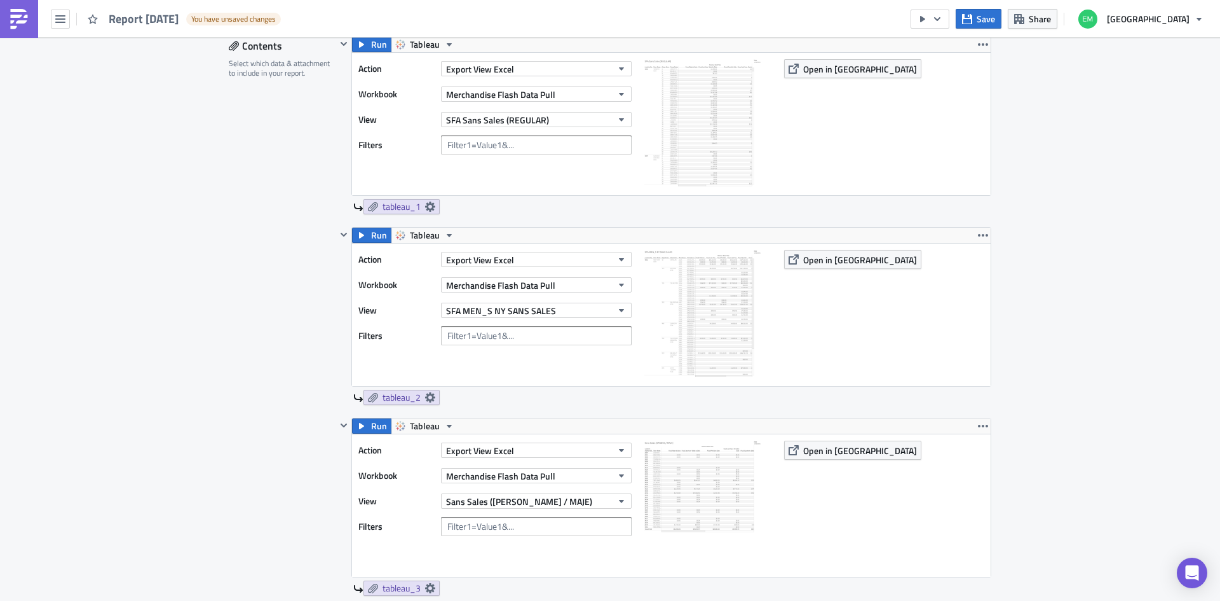
scroll to position [733, 0]
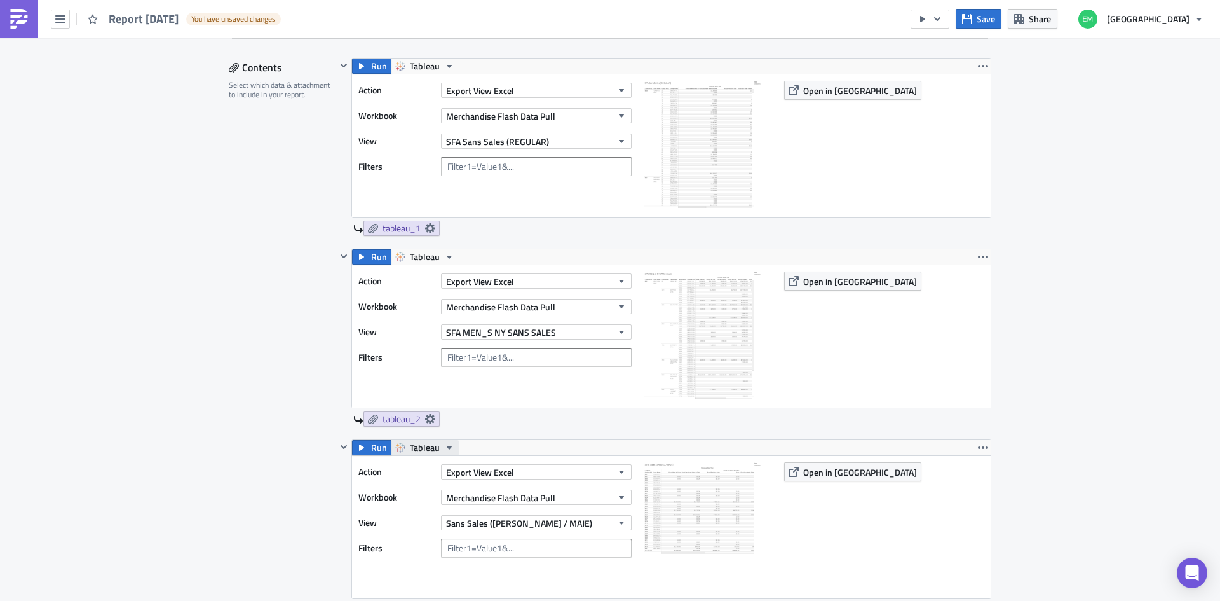
click at [415, 454] on span "Tableau" at bounding box center [425, 447] width 30 height 15
click at [231, 465] on div "Contents Select which data & attachment to include in your report." at bounding box center [282, 422] width 107 height 728
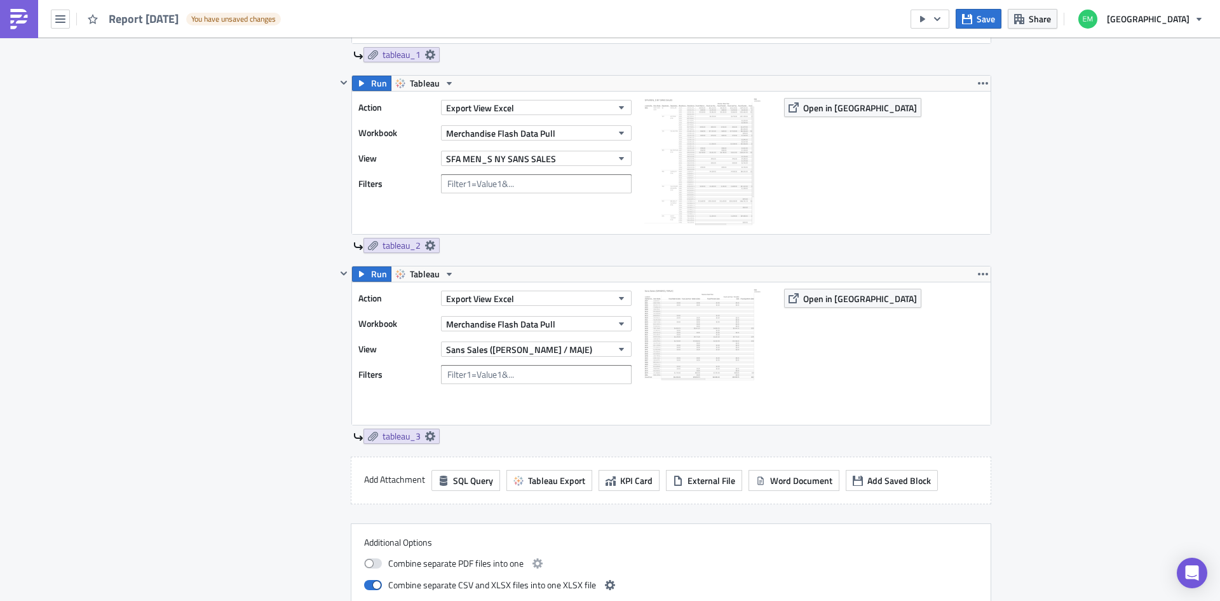
scroll to position [924, 0]
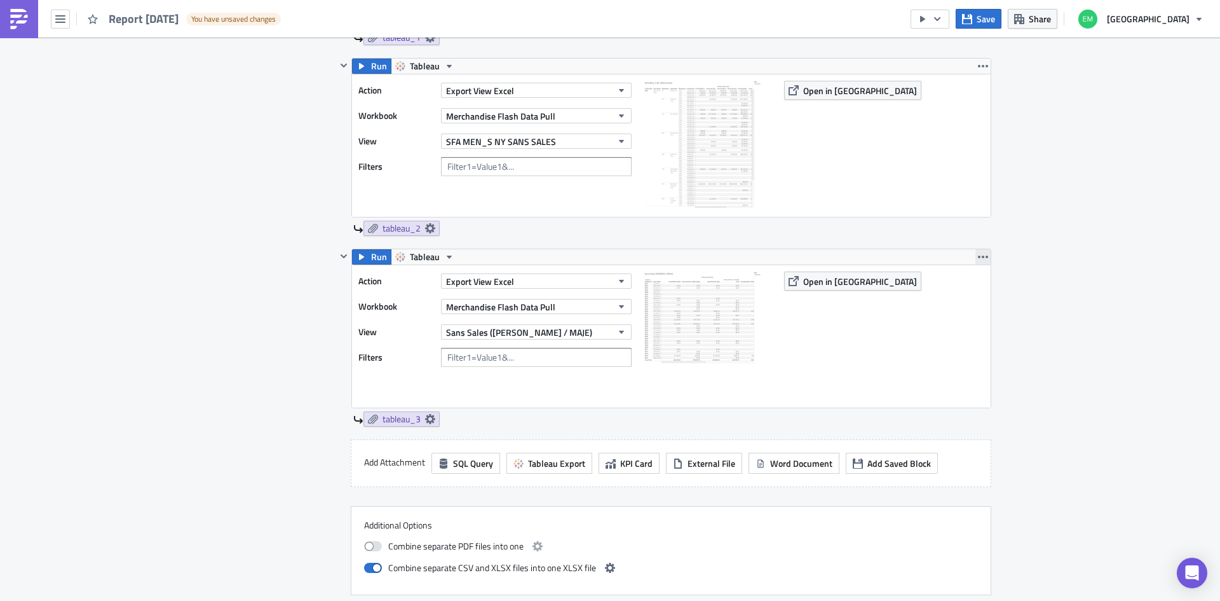
click at [979, 255] on icon "button" at bounding box center [983, 257] width 10 height 10
click at [949, 287] on div "Duplicate" at bounding box center [986, 286] width 85 height 13
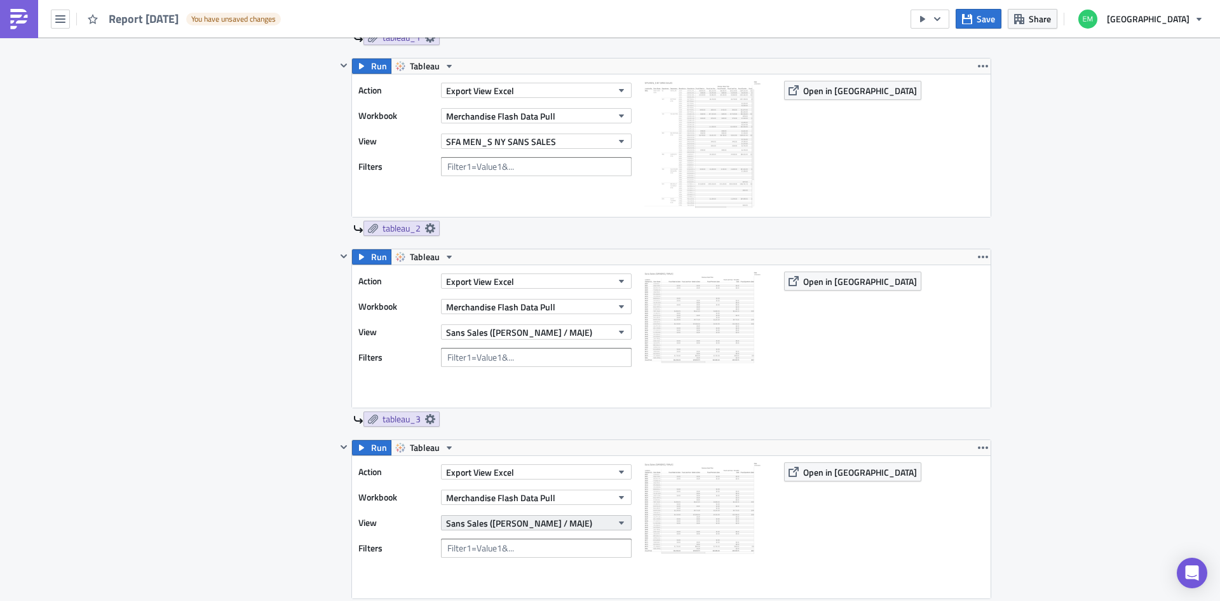
click at [554, 519] on button "Sans Sales (SANDRO / MAJE)" at bounding box center [536, 522] width 191 height 15
click at [852, 540] on div "Action Export View Excel Workbook Merchandise Flash Data Pull View Sans Sales (…" at bounding box center [671, 527] width 639 height 142
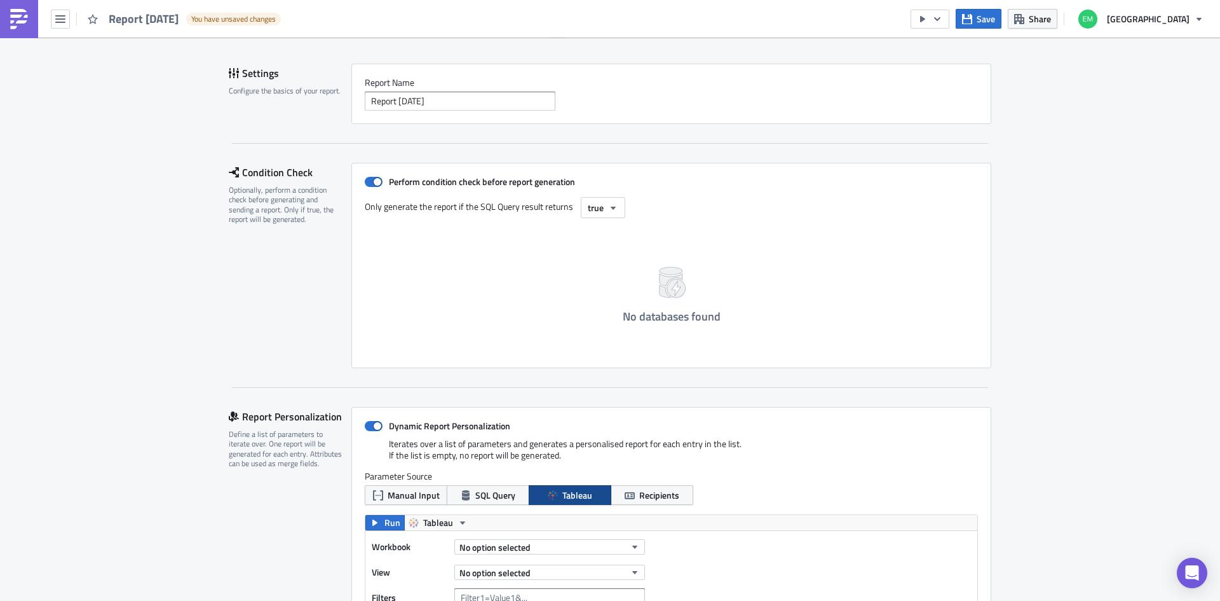
scroll to position [0, 0]
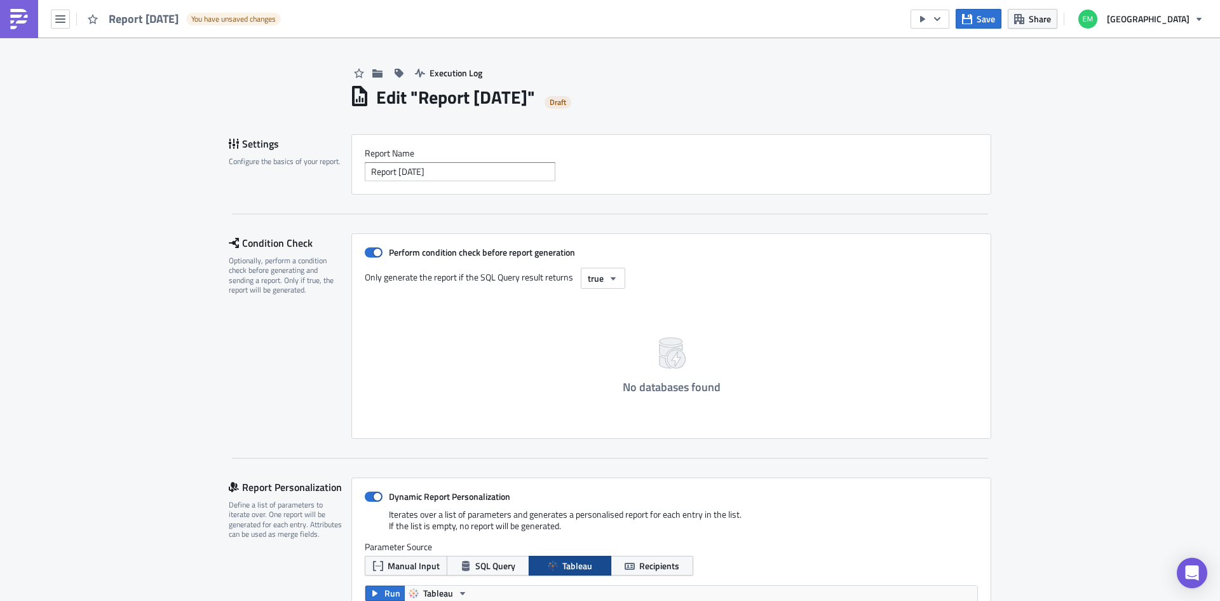
click at [50, 19] on div "Report 2025-10-15 You have unsaved changes" at bounding box center [143, 18] width 287 height 37
click at [64, 16] on icon "button" at bounding box center [60, 19] width 10 height 8
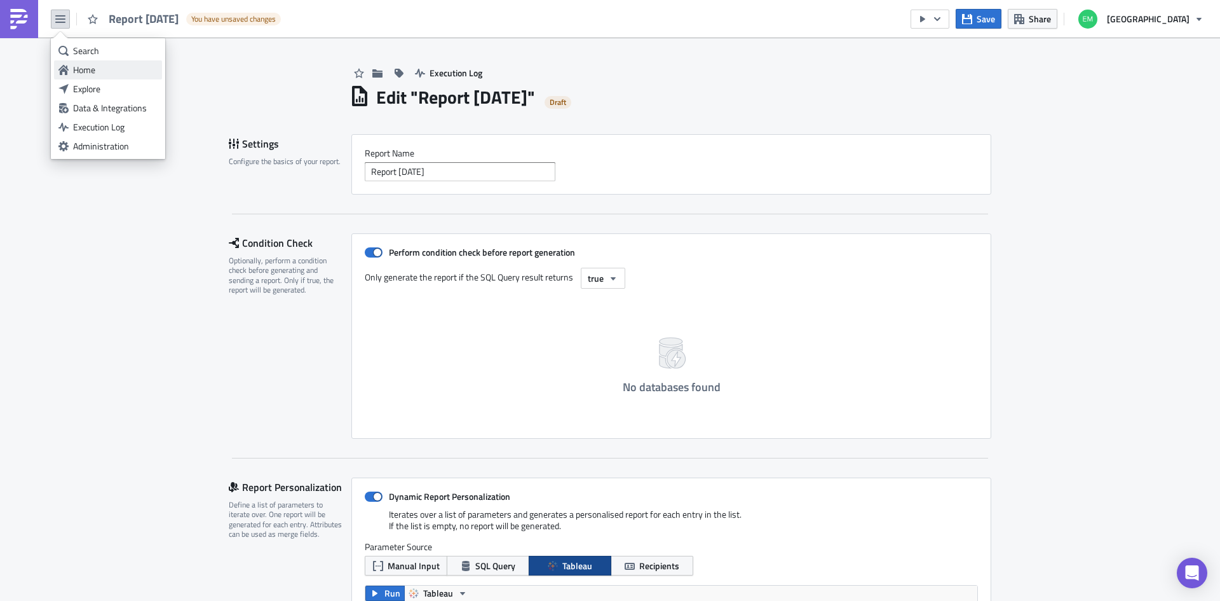
click at [89, 71] on div "Home" at bounding box center [115, 70] width 85 height 13
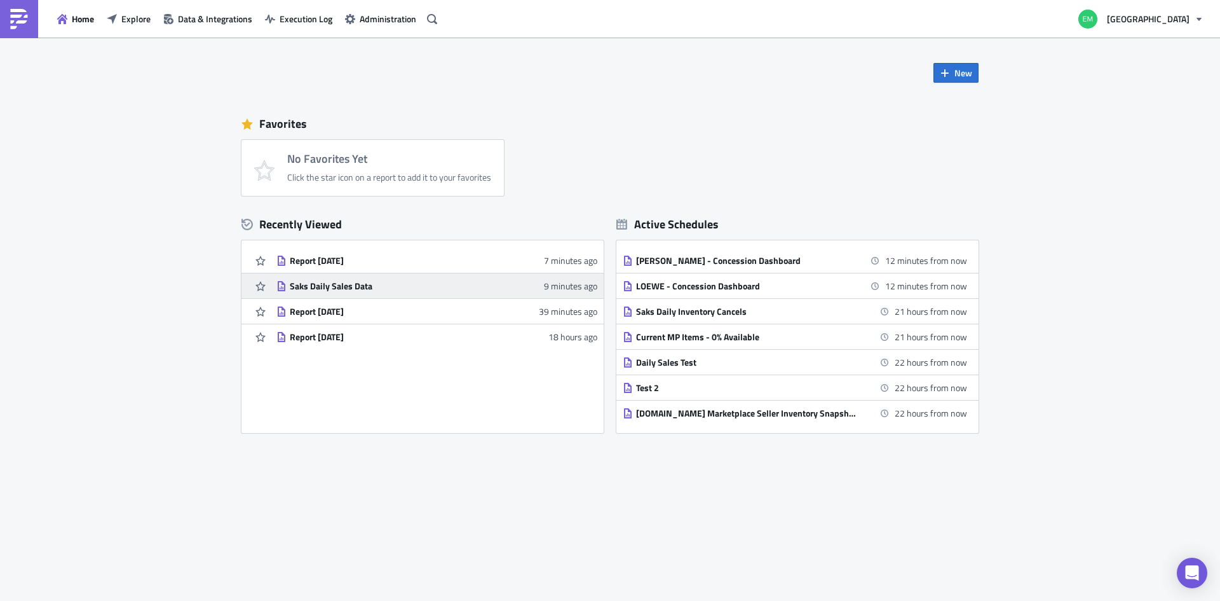
click at [346, 291] on div "Saks Daily Sales Data" at bounding box center [401, 285] width 222 height 11
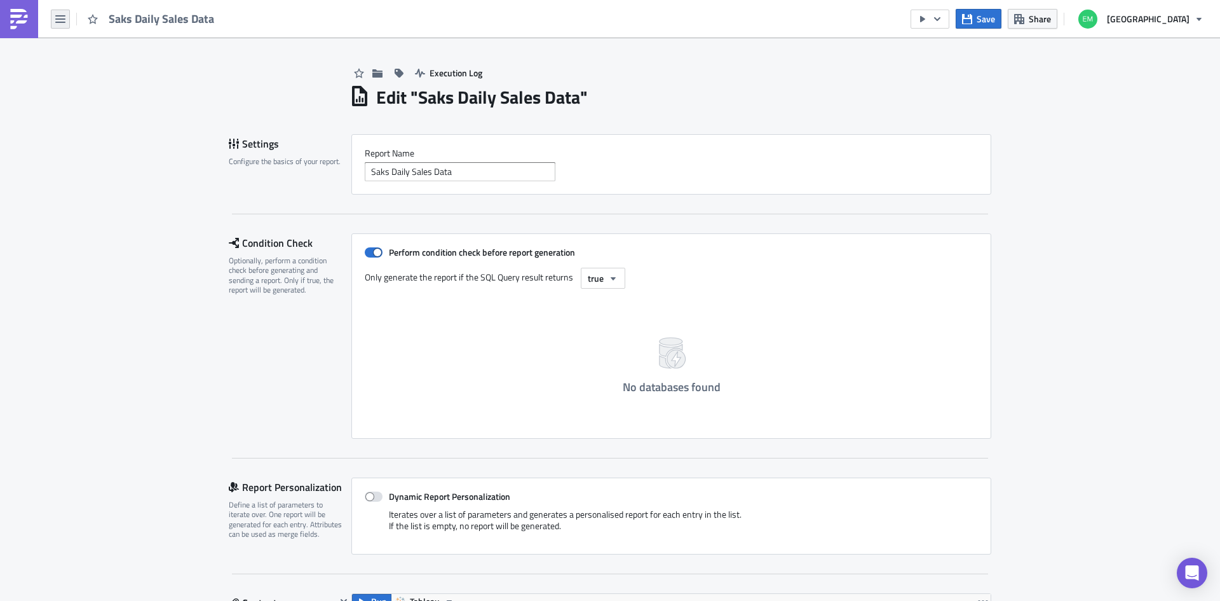
click at [57, 21] on icon "button" at bounding box center [60, 19] width 10 height 10
drag, startPoint x: 91, startPoint y: 130, endPoint x: 90, endPoint y: 137, distance: 6.5
click at [62, 15] on icon "button" at bounding box center [60, 19] width 10 height 10
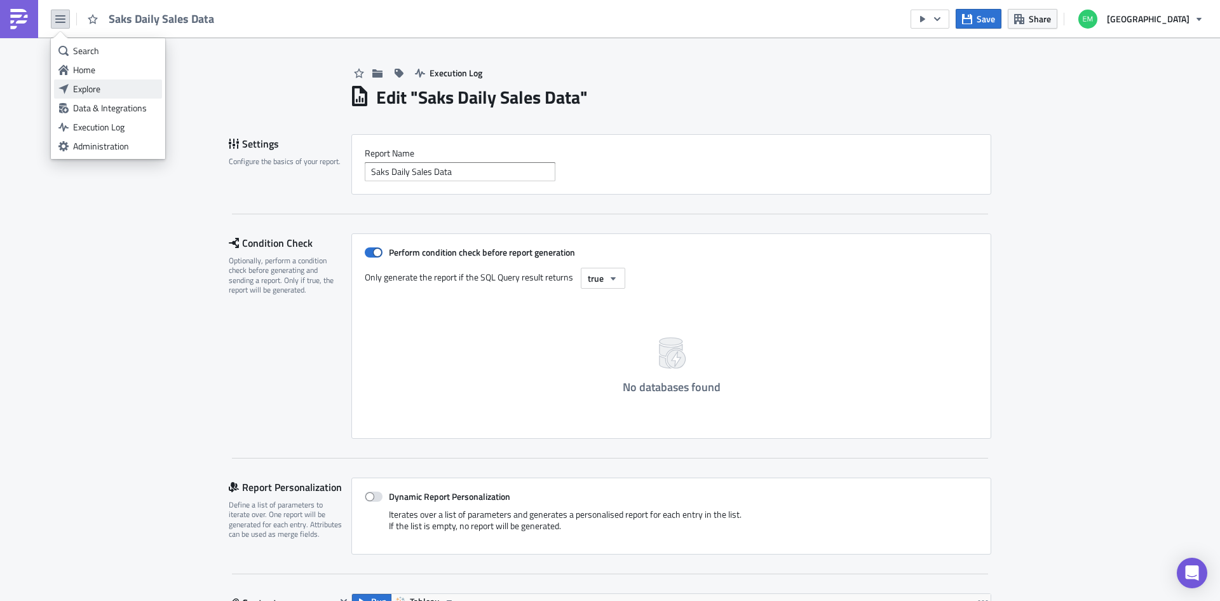
click at [104, 90] on div "Explore" at bounding box center [115, 89] width 85 height 13
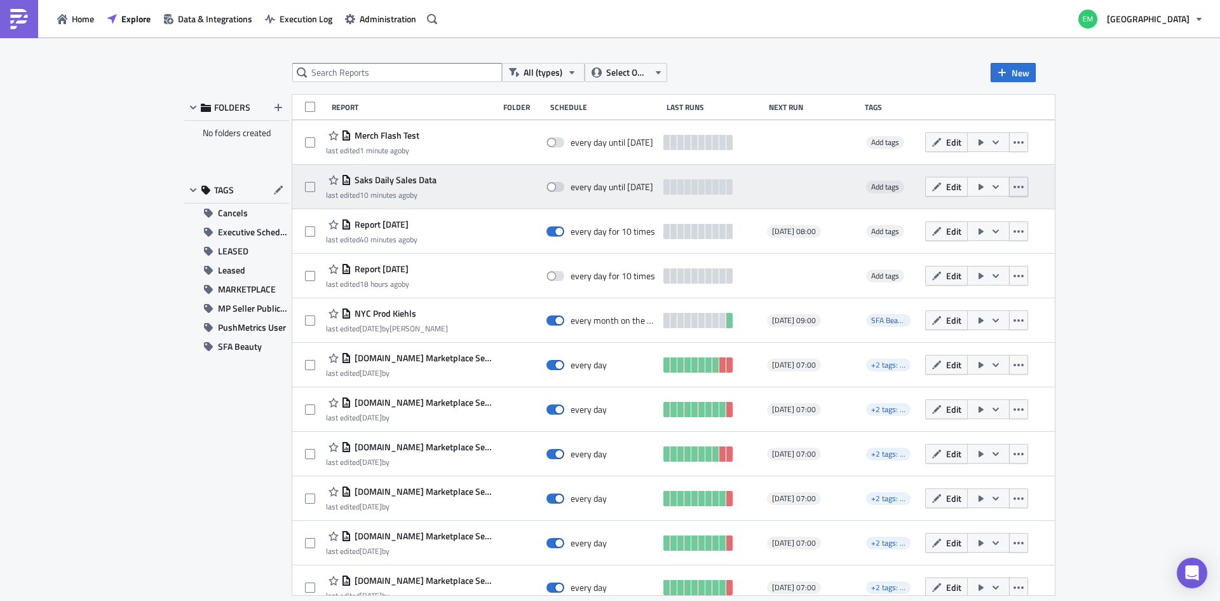
click at [1014, 188] on icon "button" at bounding box center [1019, 187] width 10 height 10
click at [979, 186] on icon "button" at bounding box center [981, 187] width 5 height 6
click at [993, 186] on icon "button" at bounding box center [996, 186] width 6 height 4
click at [991, 186] on icon "button" at bounding box center [996, 187] width 10 height 10
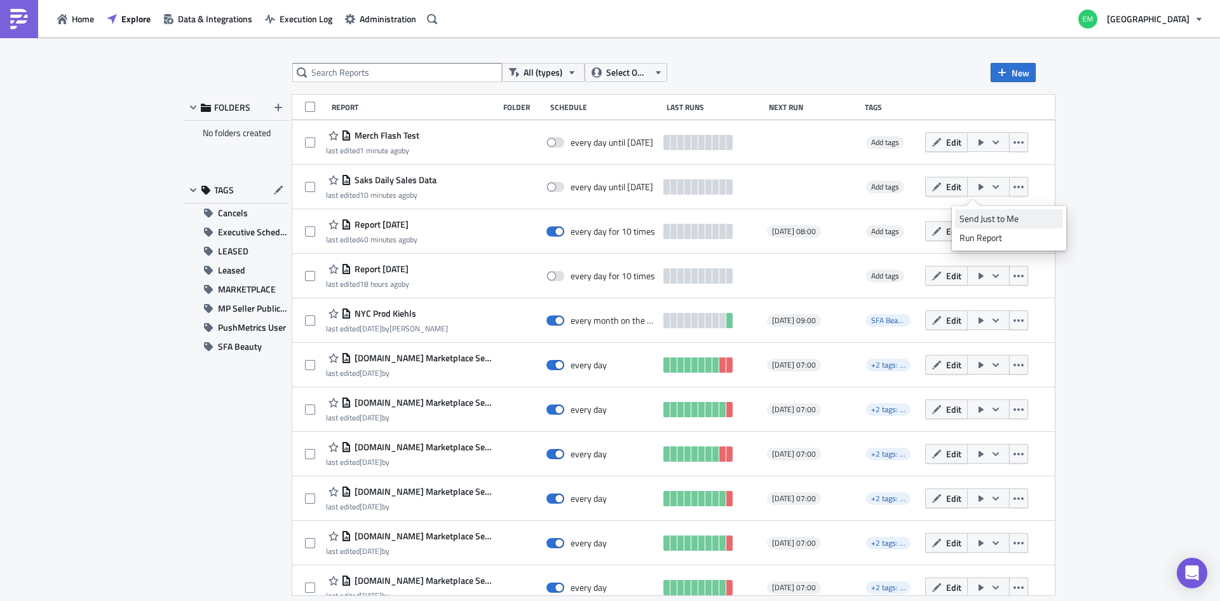
click at [981, 224] on div "Send Just to Me" at bounding box center [1009, 218] width 99 height 13
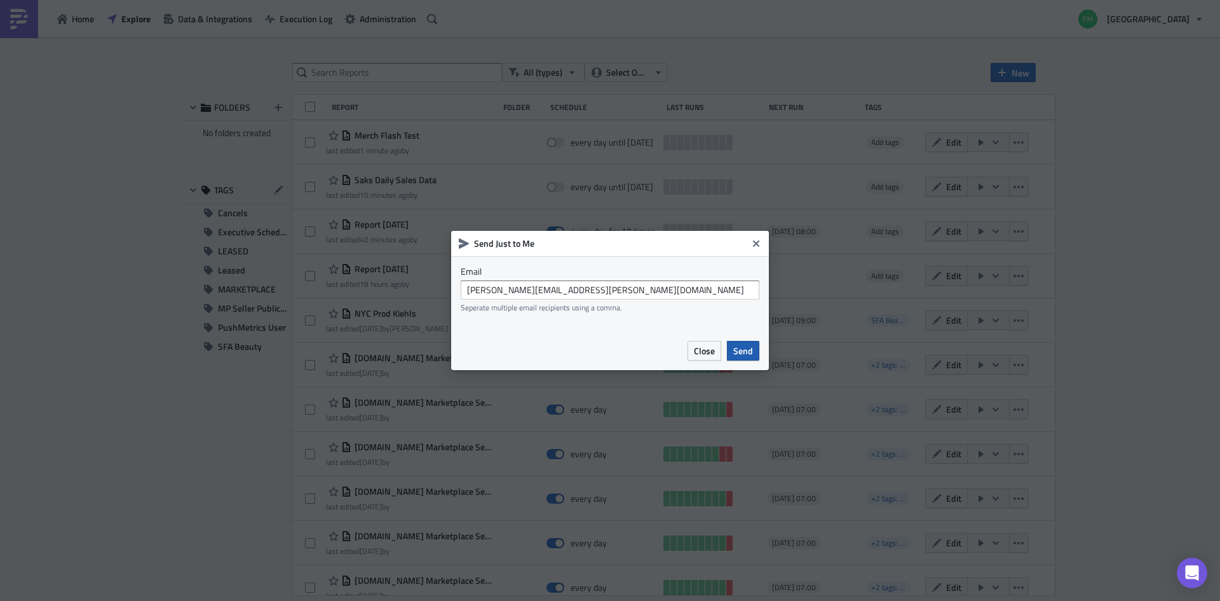
click at [743, 357] on span "Send" at bounding box center [743, 350] width 20 height 13
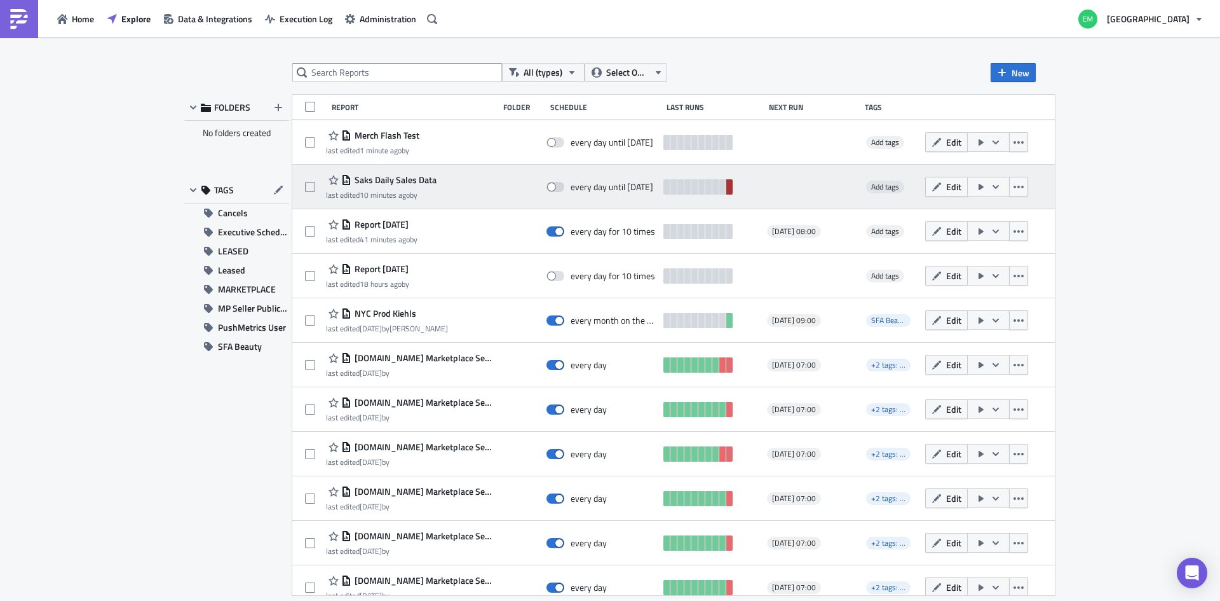
click at [726, 185] on link at bounding box center [729, 186] width 6 height 15
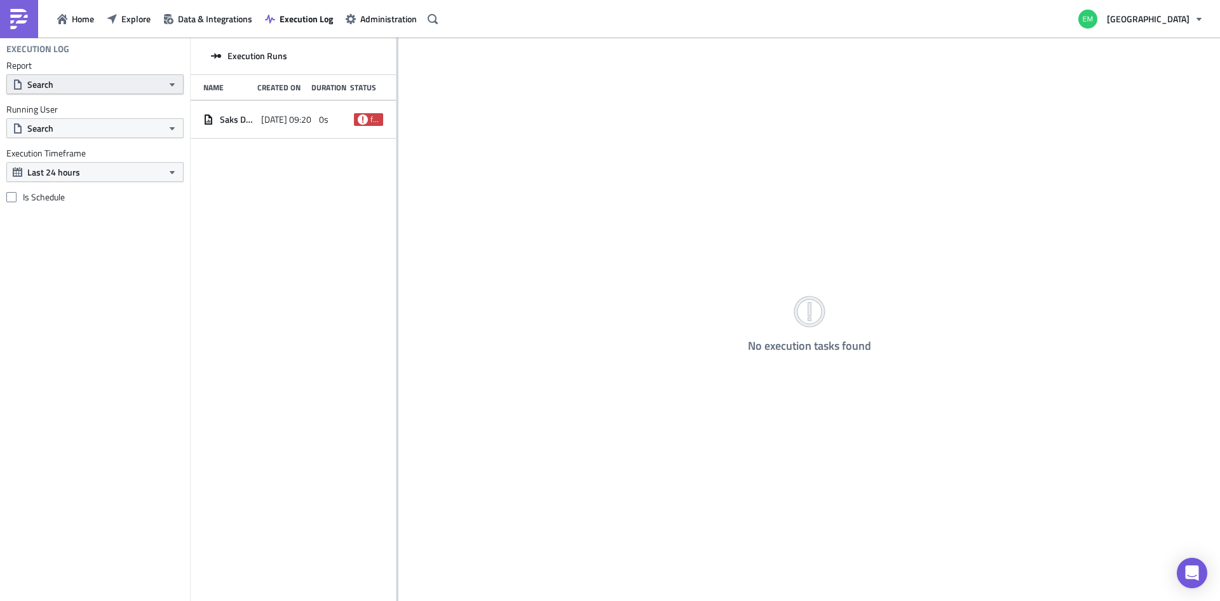
click at [177, 85] on icon "button" at bounding box center [172, 84] width 10 height 10
click at [134, 15] on span "Explore" at bounding box center [135, 18] width 29 height 13
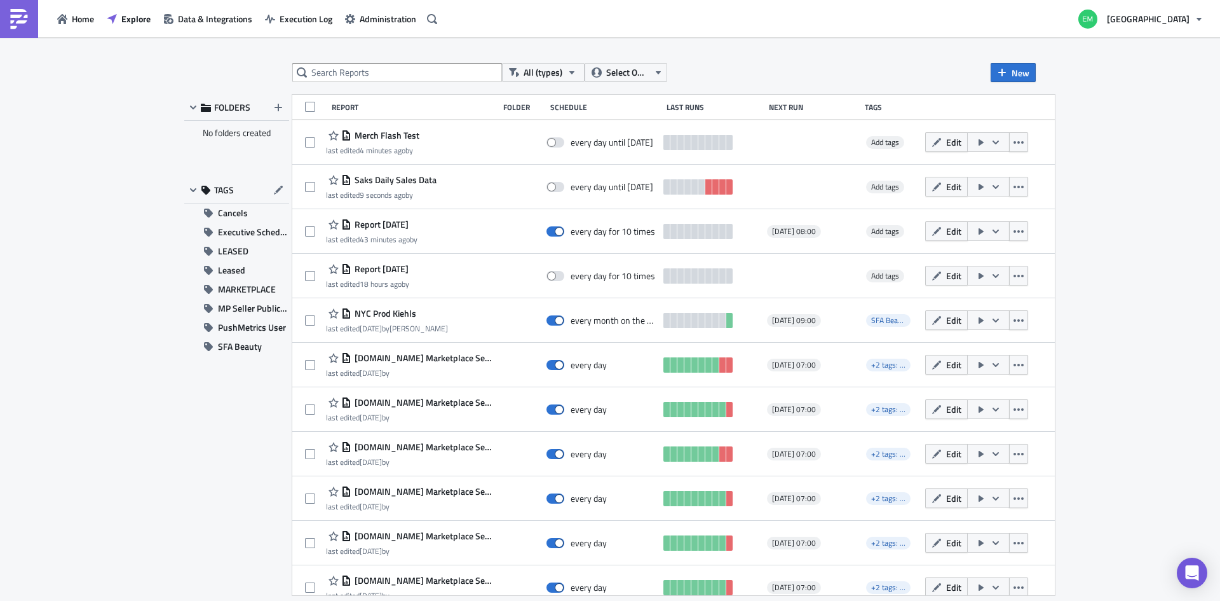
click at [1084, 217] on div "All (types) Select Owner New FOLDERS No folders created TAGS Cancels Executive …" at bounding box center [610, 319] width 1220 height 565
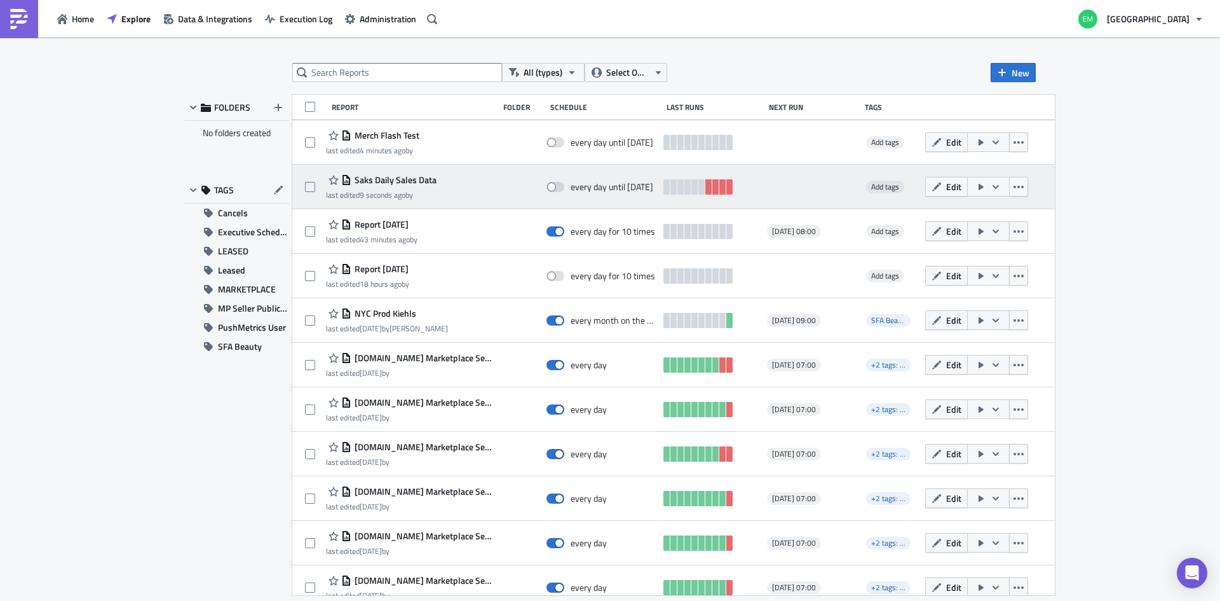
click at [991, 188] on icon "button" at bounding box center [996, 187] width 10 height 10
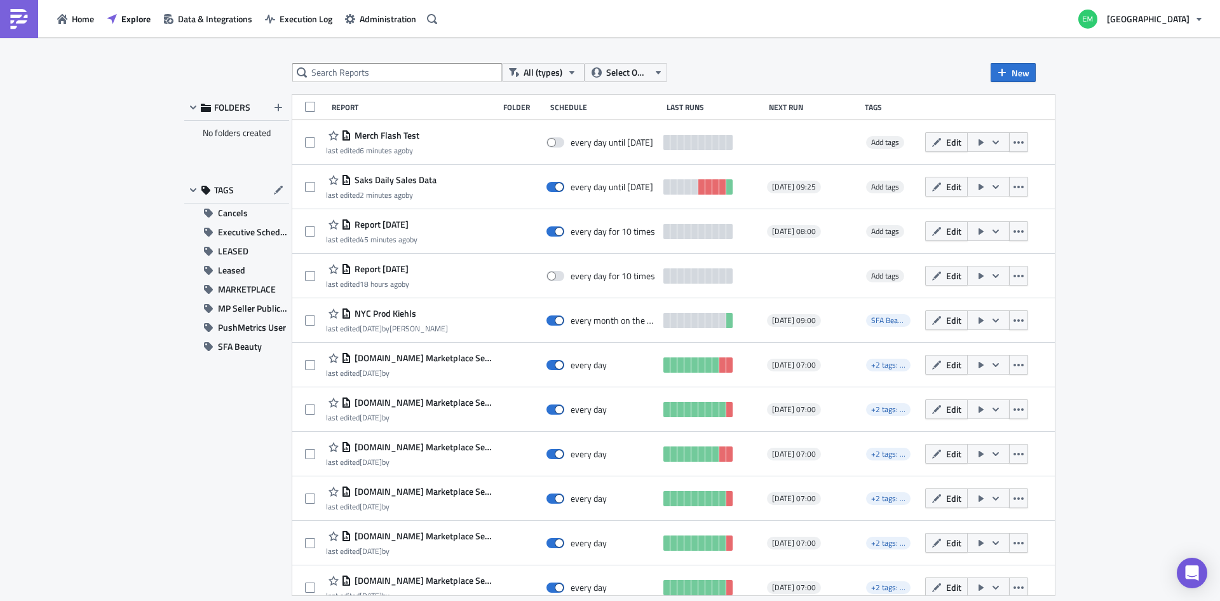
click at [142, 363] on div "All (types) Select Owner New FOLDERS No folders created TAGS Cancels Executive …" at bounding box center [610, 319] width 1220 height 565
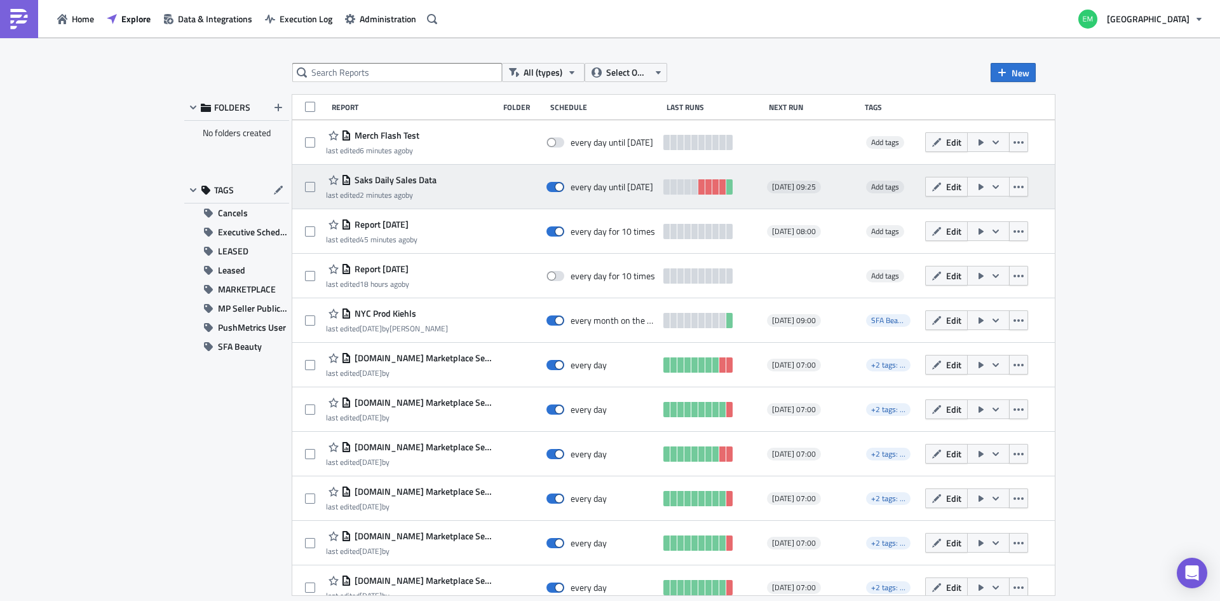
click at [991, 188] on icon "button" at bounding box center [996, 187] width 10 height 10
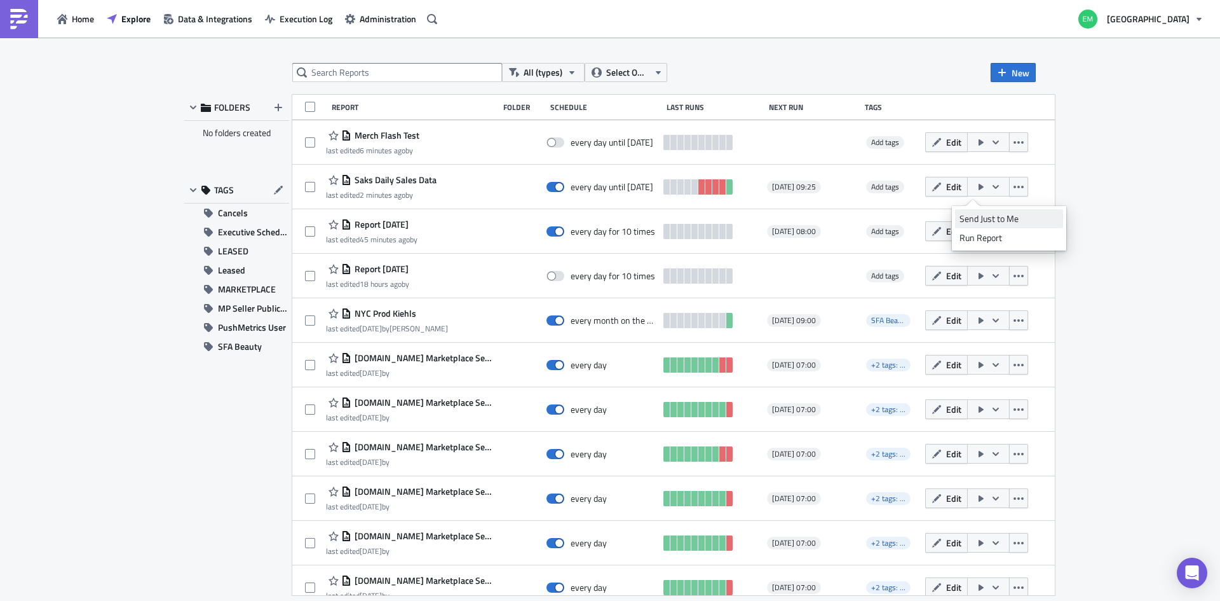
click at [981, 220] on div "Send Just to Me" at bounding box center [1009, 218] width 99 height 13
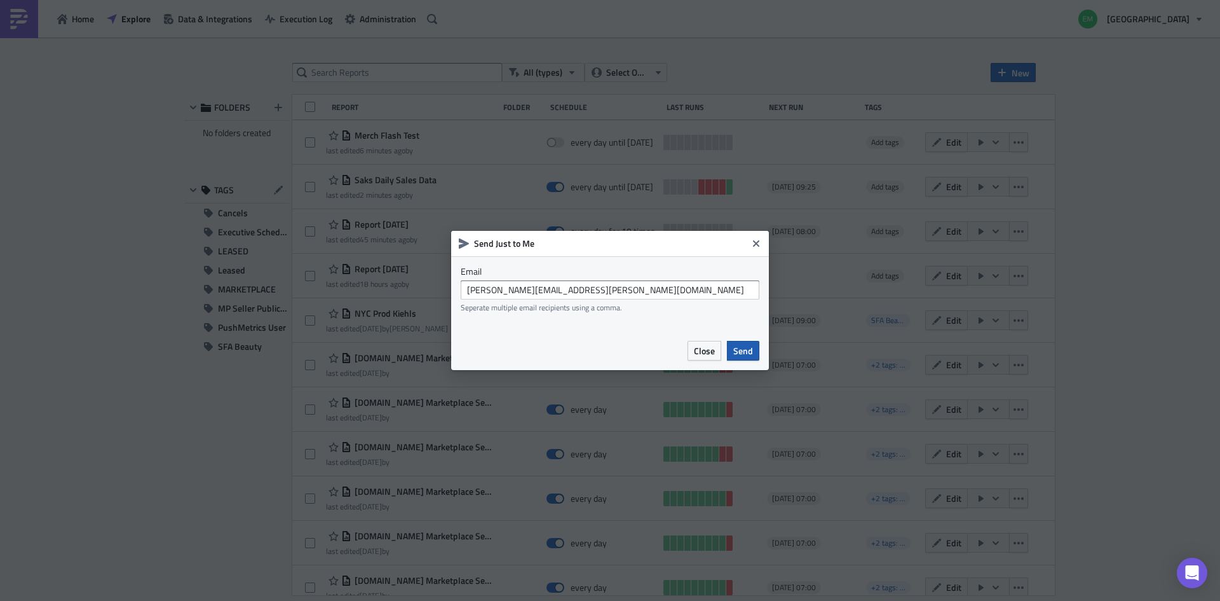
click at [749, 351] on span "Send" at bounding box center [743, 350] width 20 height 13
